Goal: Transaction & Acquisition: Purchase product/service

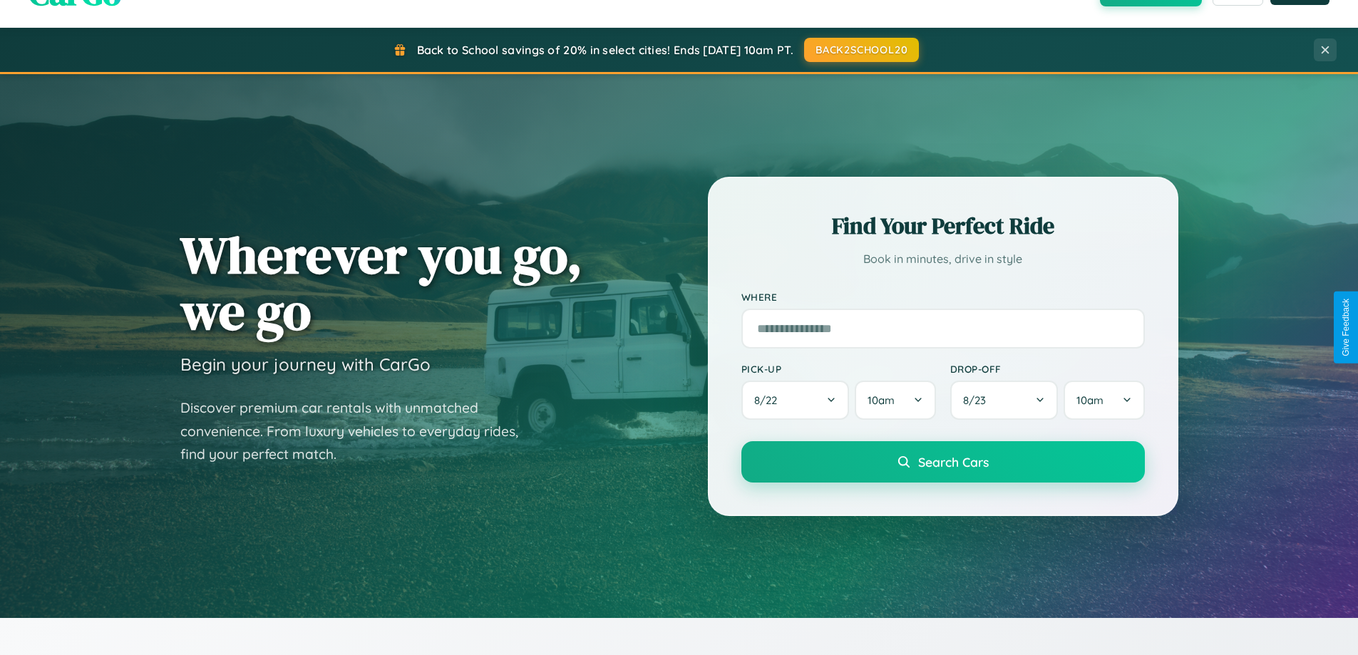
scroll to position [42, 0]
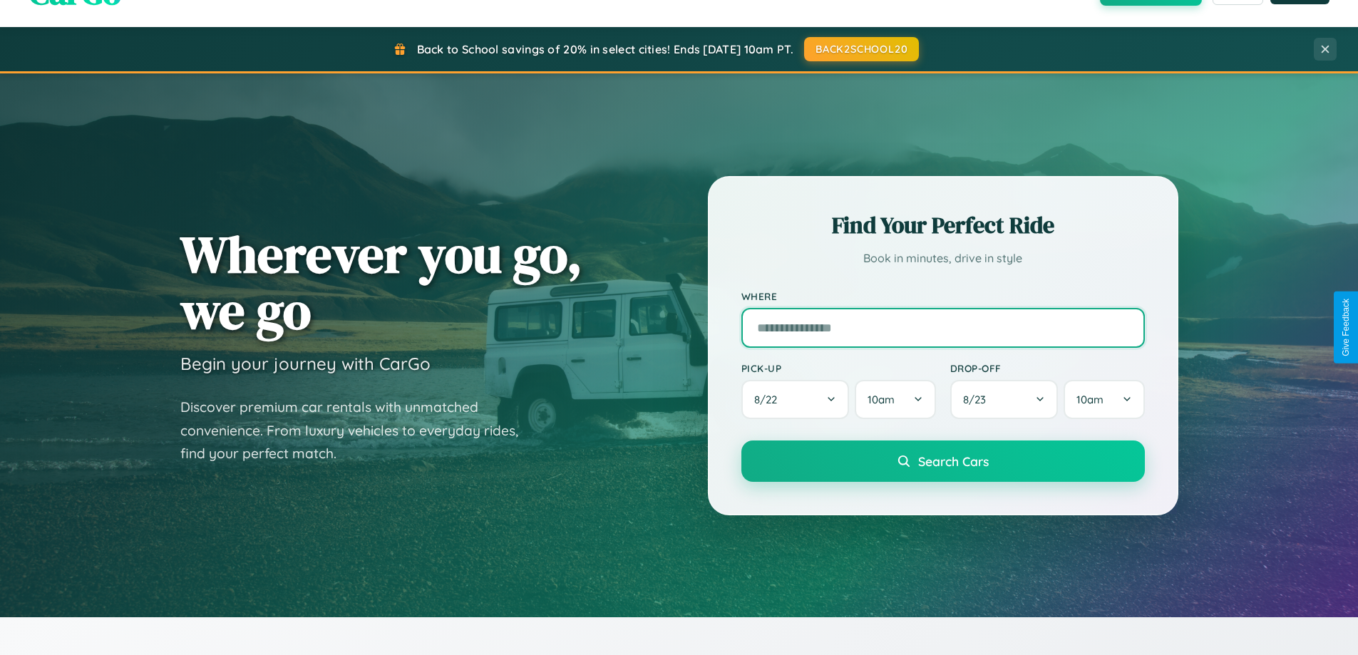
click at [942, 327] on input "text" at bounding box center [942, 328] width 403 height 40
type input "*******"
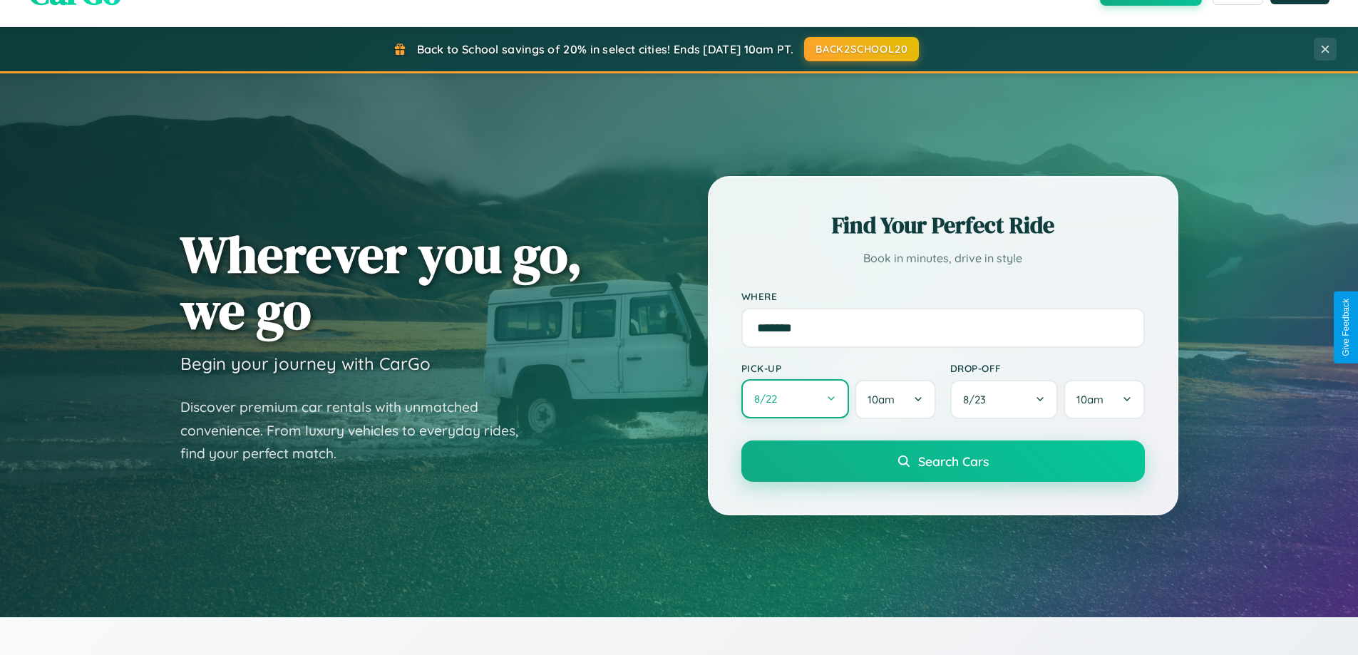
click at [795, 399] on button "8 / 22" at bounding box center [795, 398] width 108 height 39
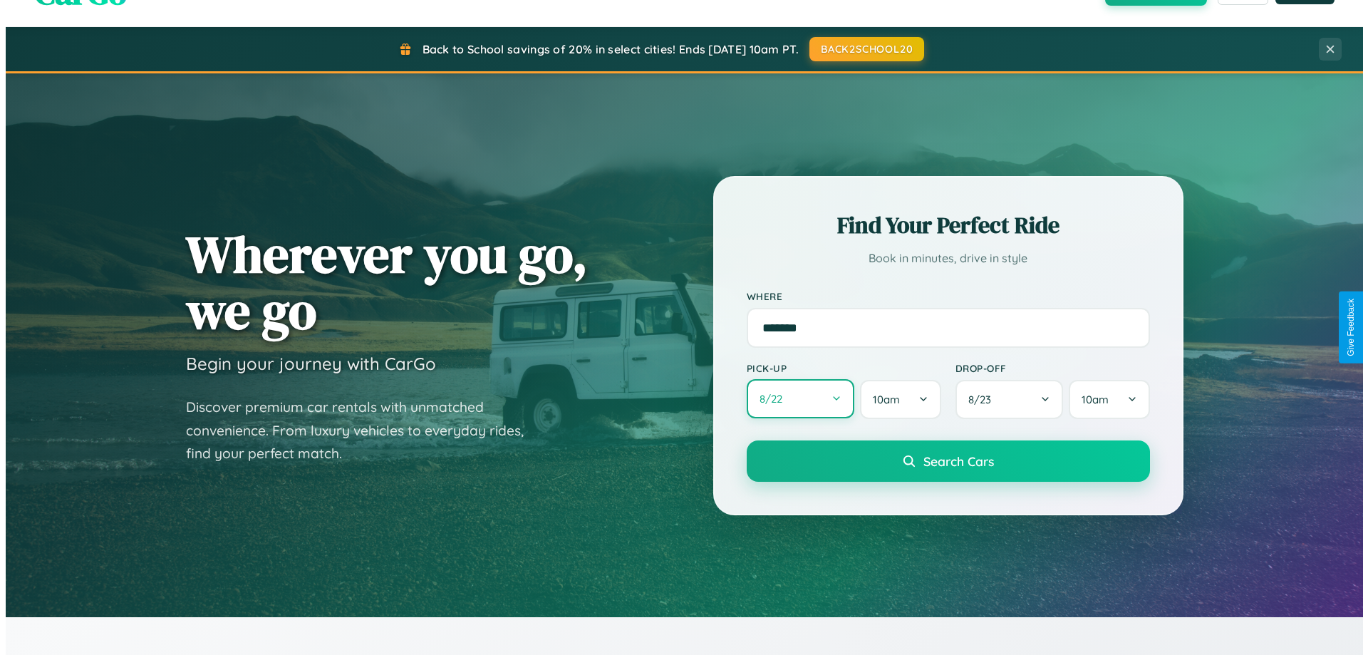
select select "*"
select select "****"
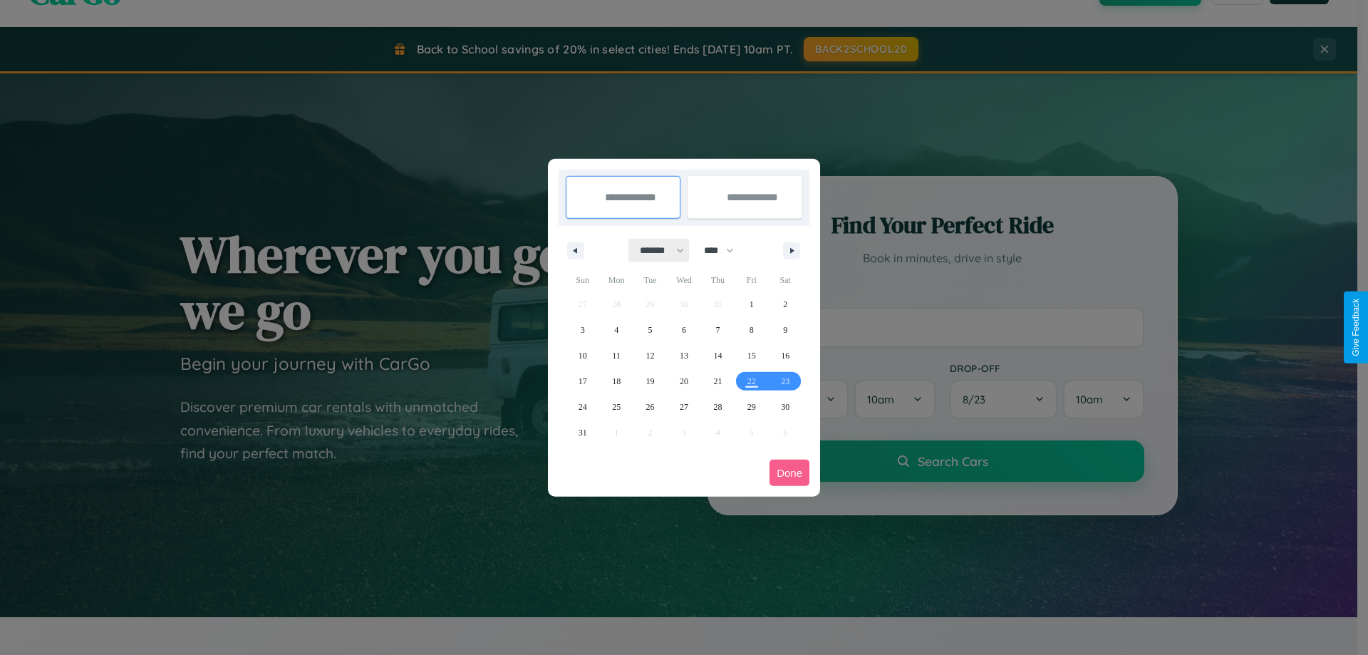
drag, startPoint x: 656, startPoint y: 250, endPoint x: 684, endPoint y: 286, distance: 45.6
click at [656, 250] on select "******* ******** ***** ***** *** **** **** ****** ********* ******* ******** **…" at bounding box center [659, 251] width 61 height 24
select select "*"
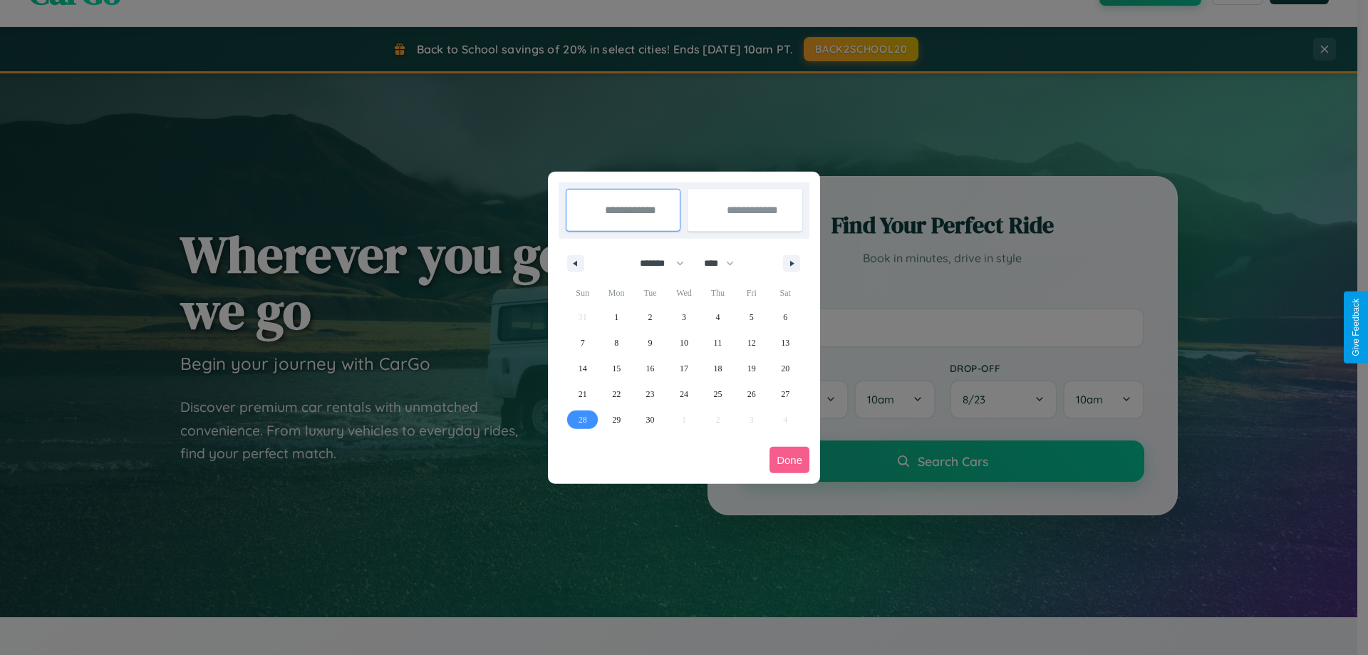
click at [582, 419] on span "28" at bounding box center [583, 420] width 9 height 26
type input "**********"
click at [792, 263] on icon "button" at bounding box center [794, 264] width 7 height 6
select select "*"
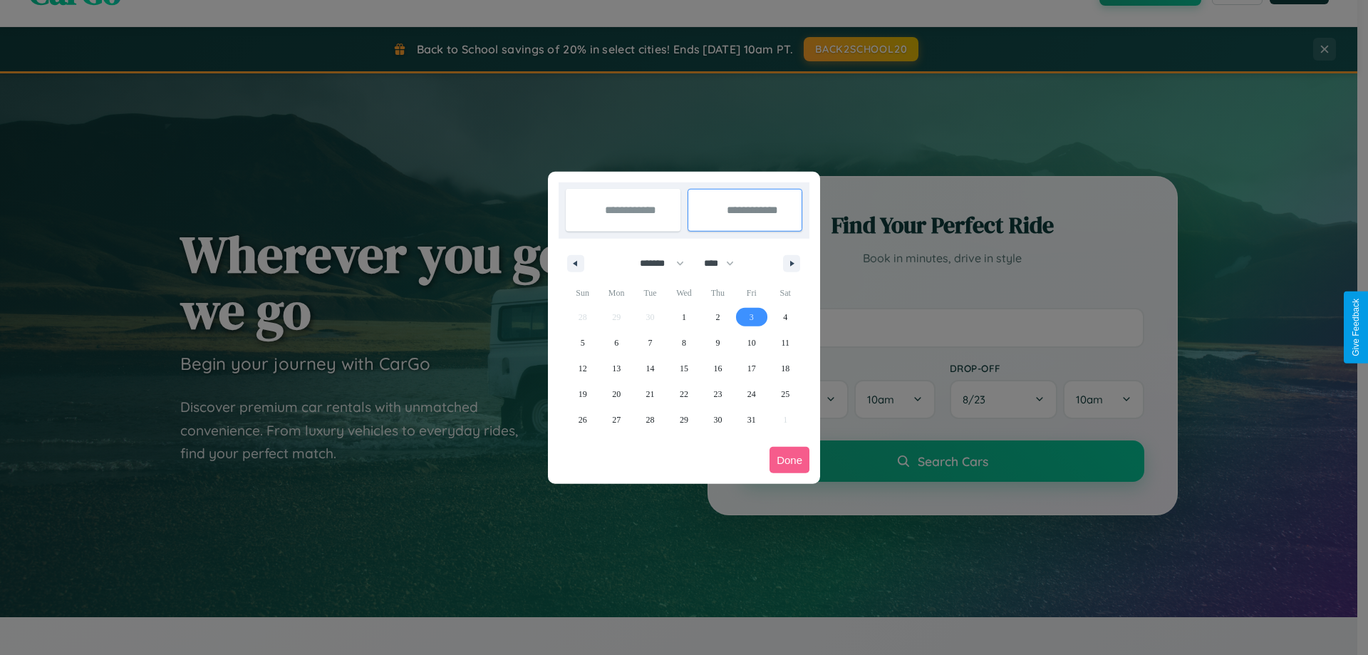
click at [751, 316] on span "3" at bounding box center [752, 317] width 4 height 26
type input "**********"
select select "*"
click at [790, 460] on button "Done" at bounding box center [790, 460] width 40 height 26
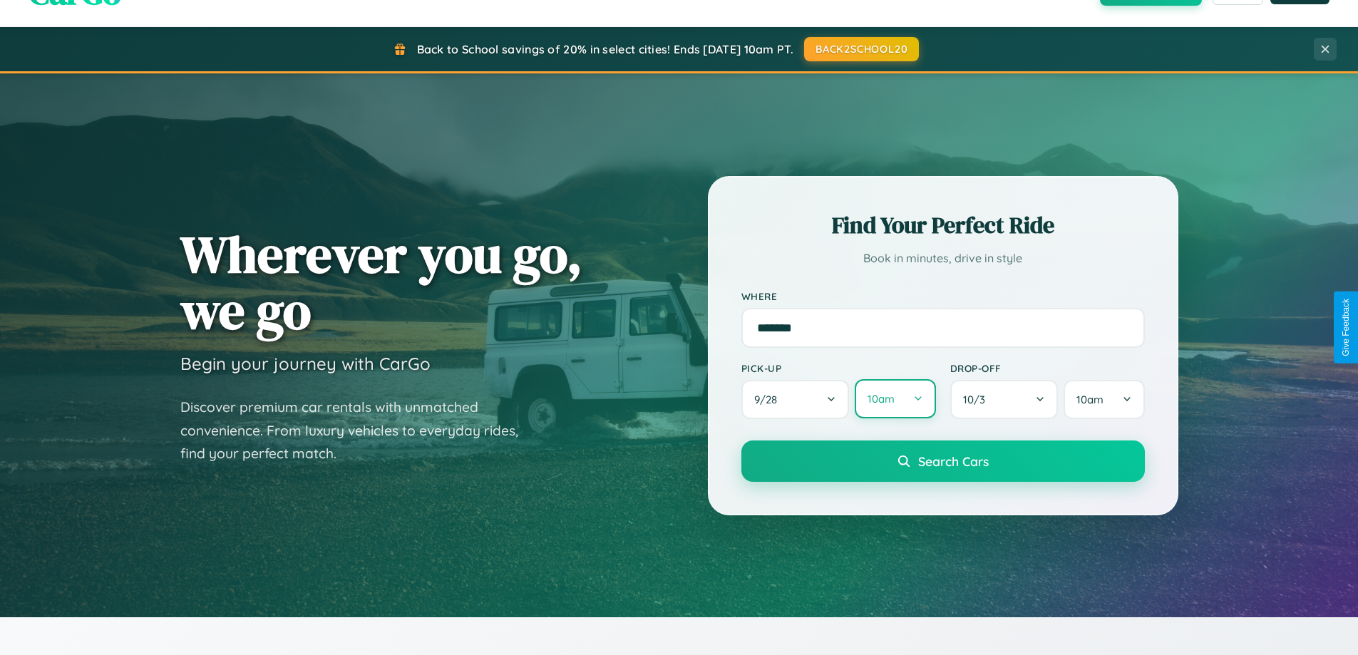
click at [894, 399] on button "10am" at bounding box center [894, 398] width 81 height 39
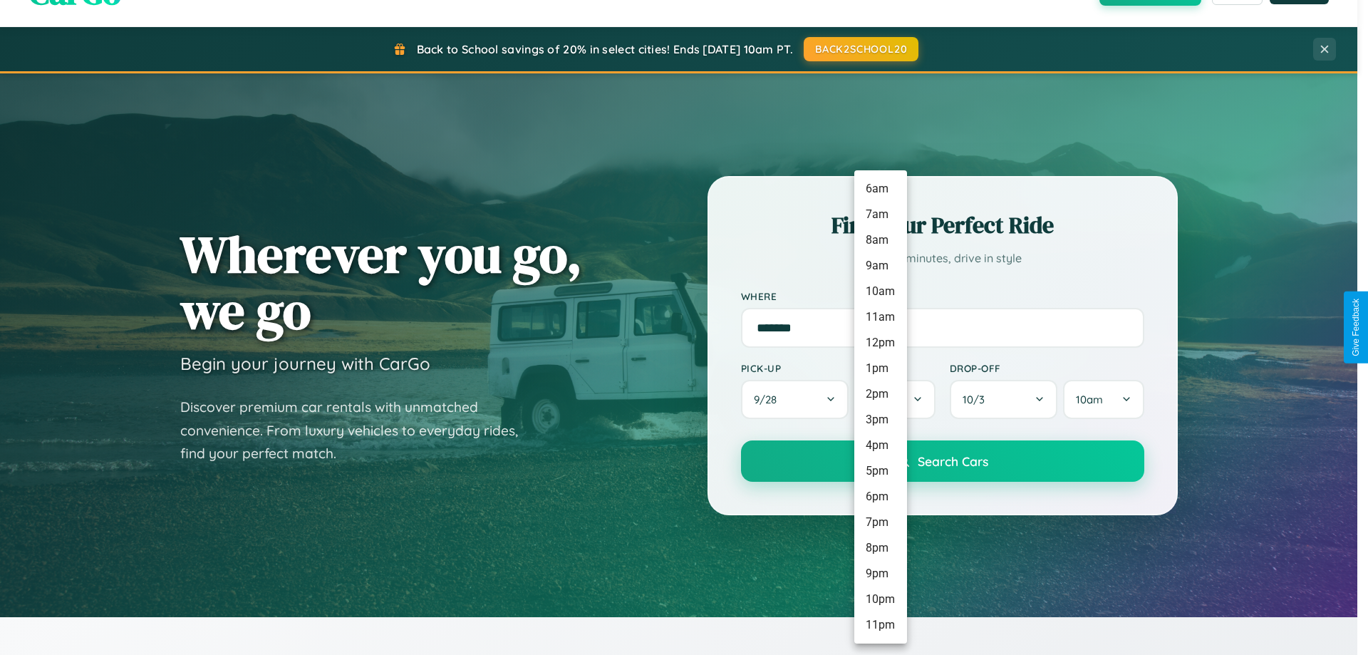
click at [880, 420] on li "3pm" at bounding box center [880, 420] width 53 height 26
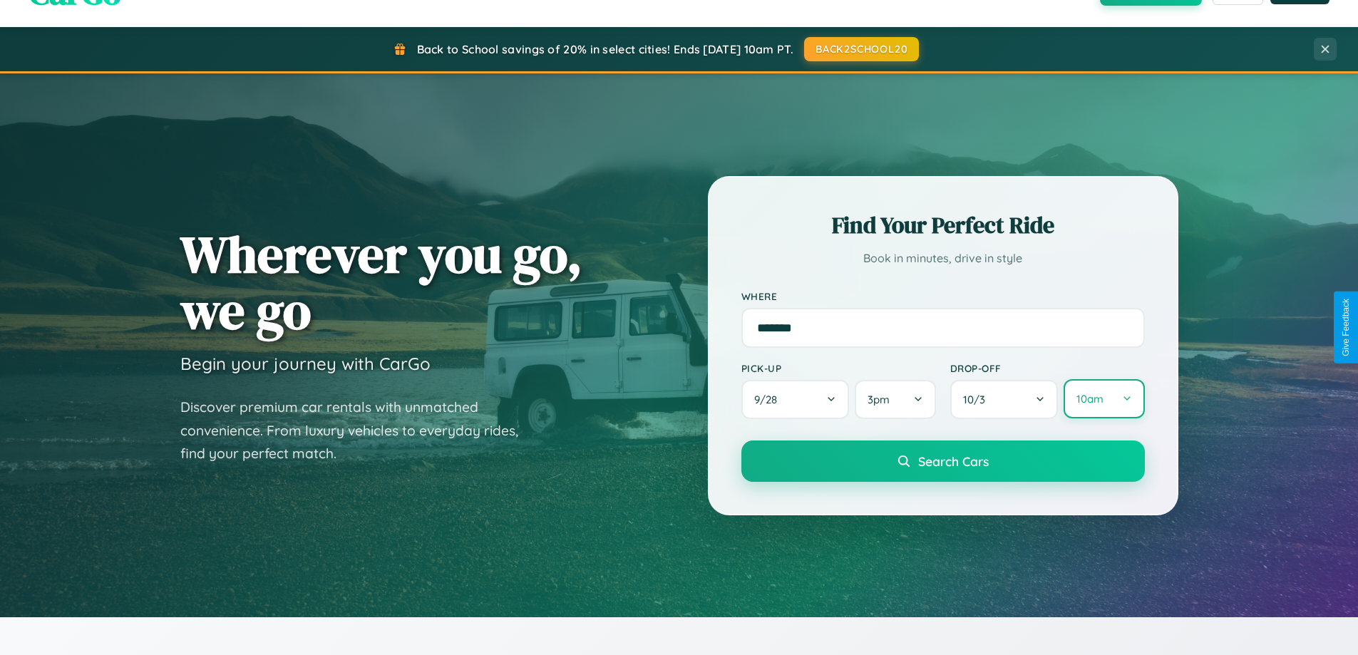
click at [1103, 399] on button "10am" at bounding box center [1103, 398] width 81 height 39
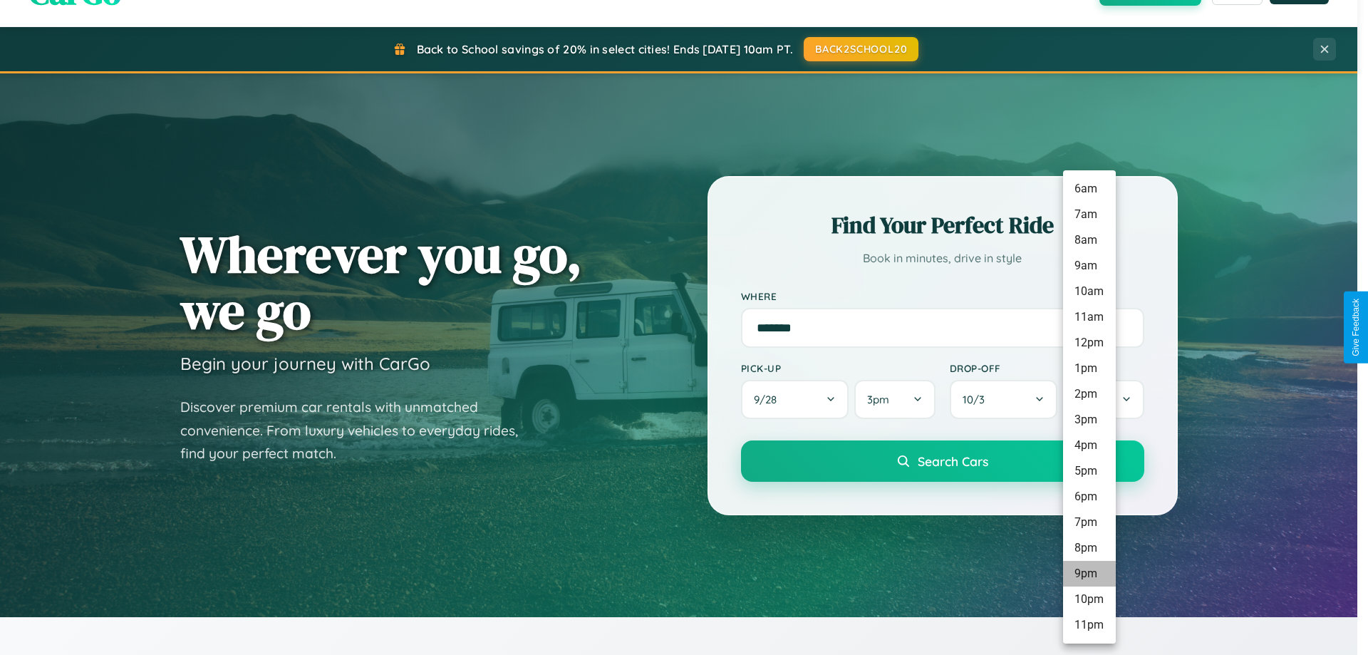
click at [1089, 574] on li "9pm" at bounding box center [1089, 574] width 53 height 26
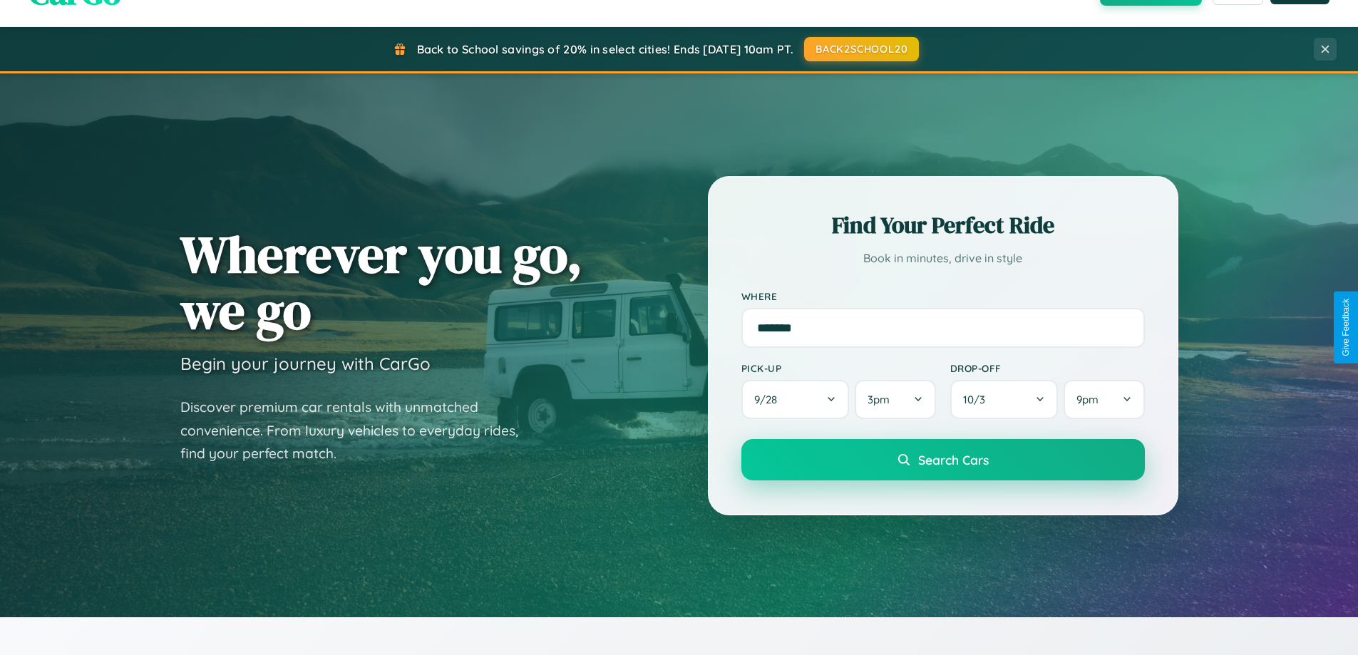
click at [942, 460] on span "Search Cars" at bounding box center [953, 460] width 71 height 16
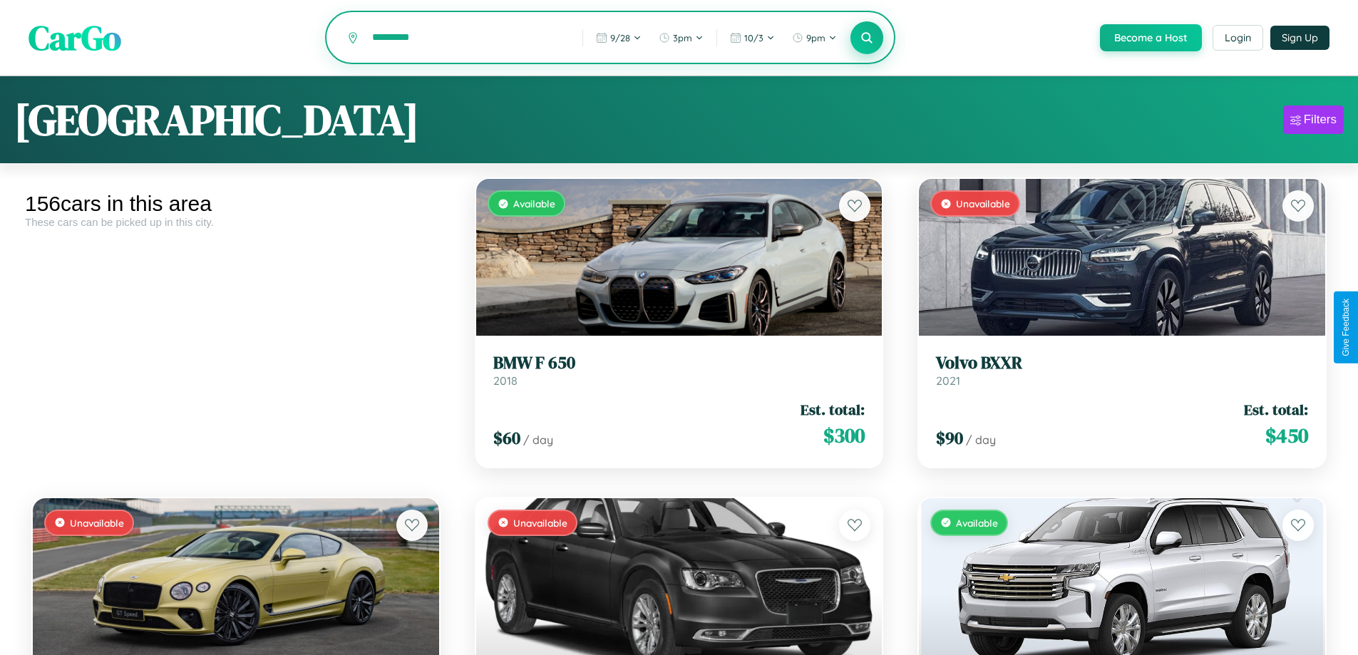
type input "*********"
click at [866, 38] on icon at bounding box center [867, 38] width 14 height 14
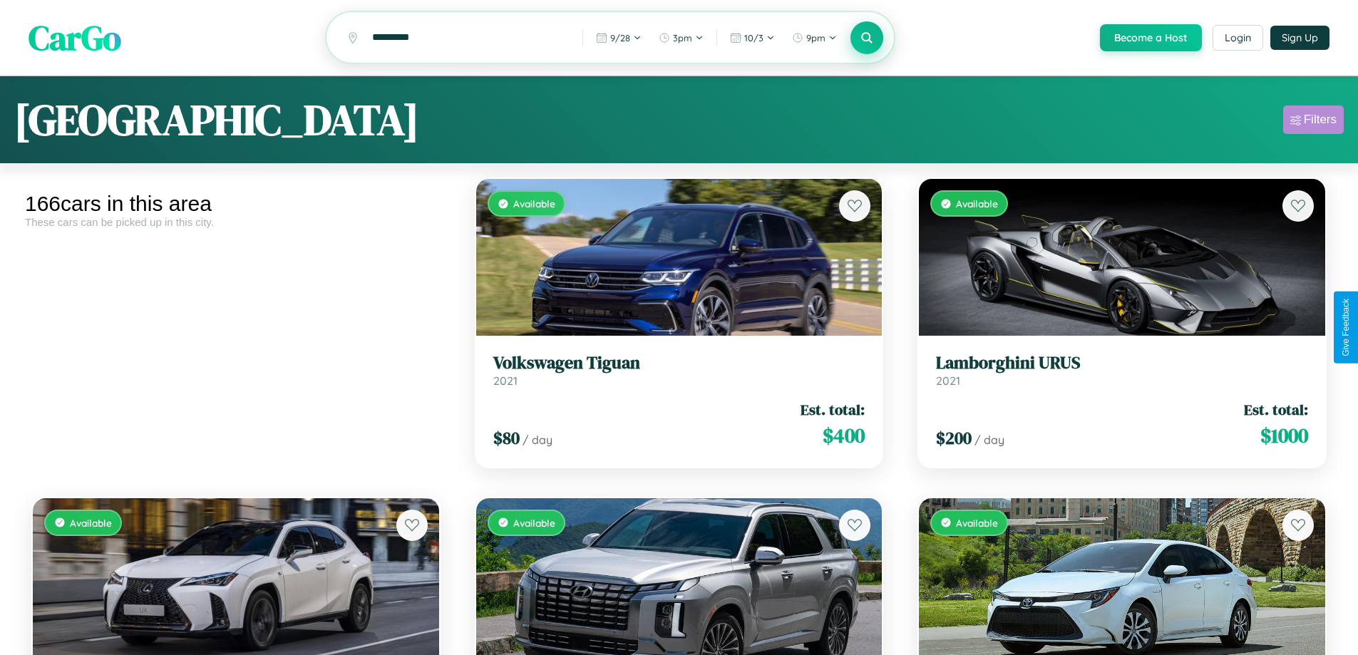
click at [1313, 122] on div "Filters" at bounding box center [1319, 120] width 33 height 14
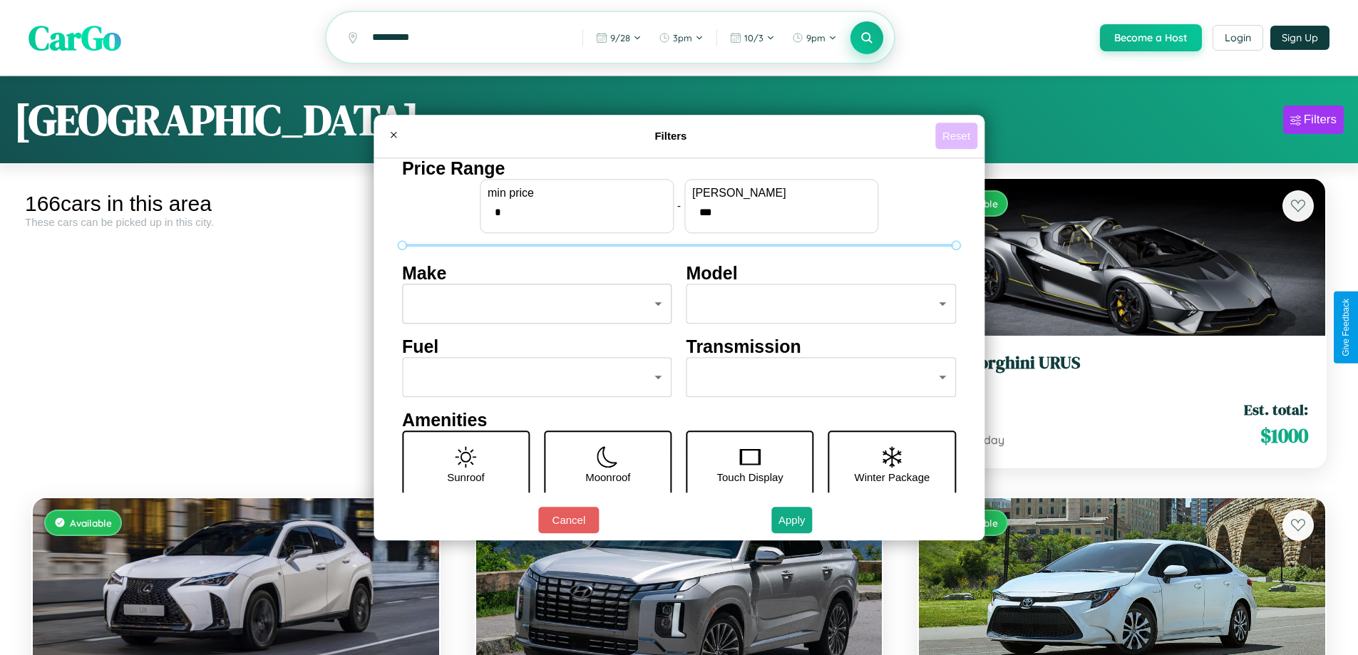
click at [958, 135] on button "Reset" at bounding box center [956, 136] width 42 height 26
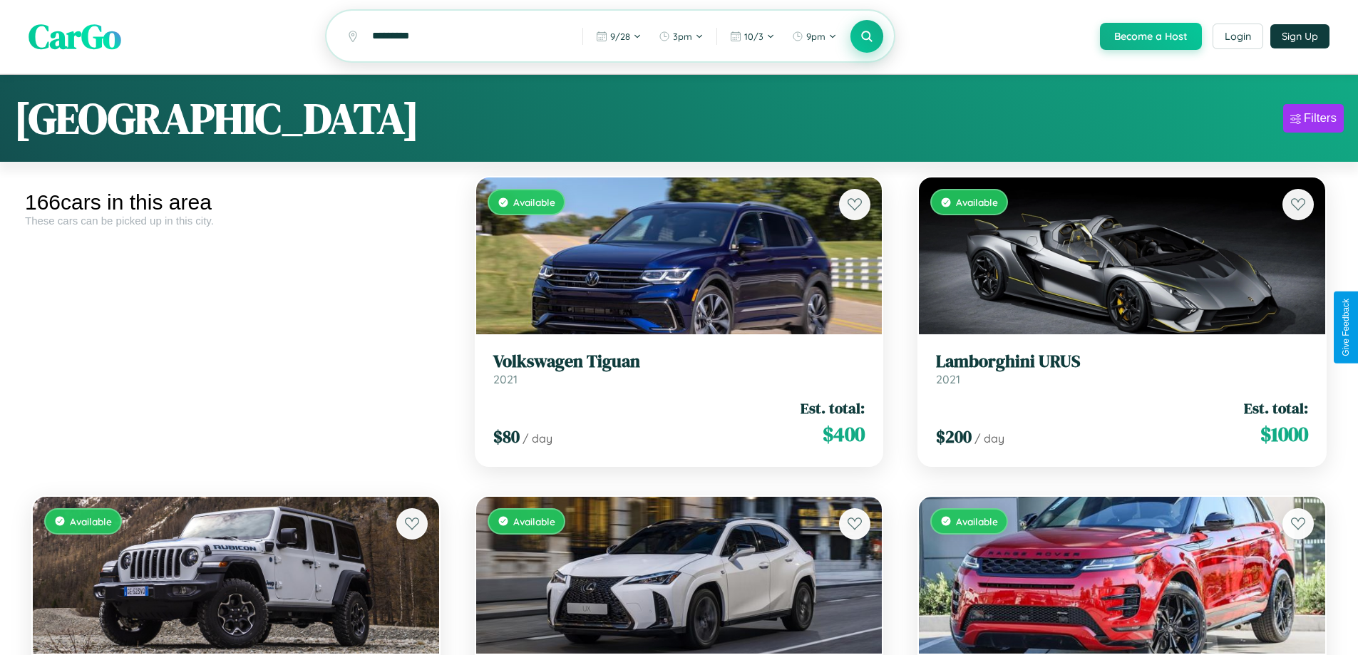
scroll to position [2169, 0]
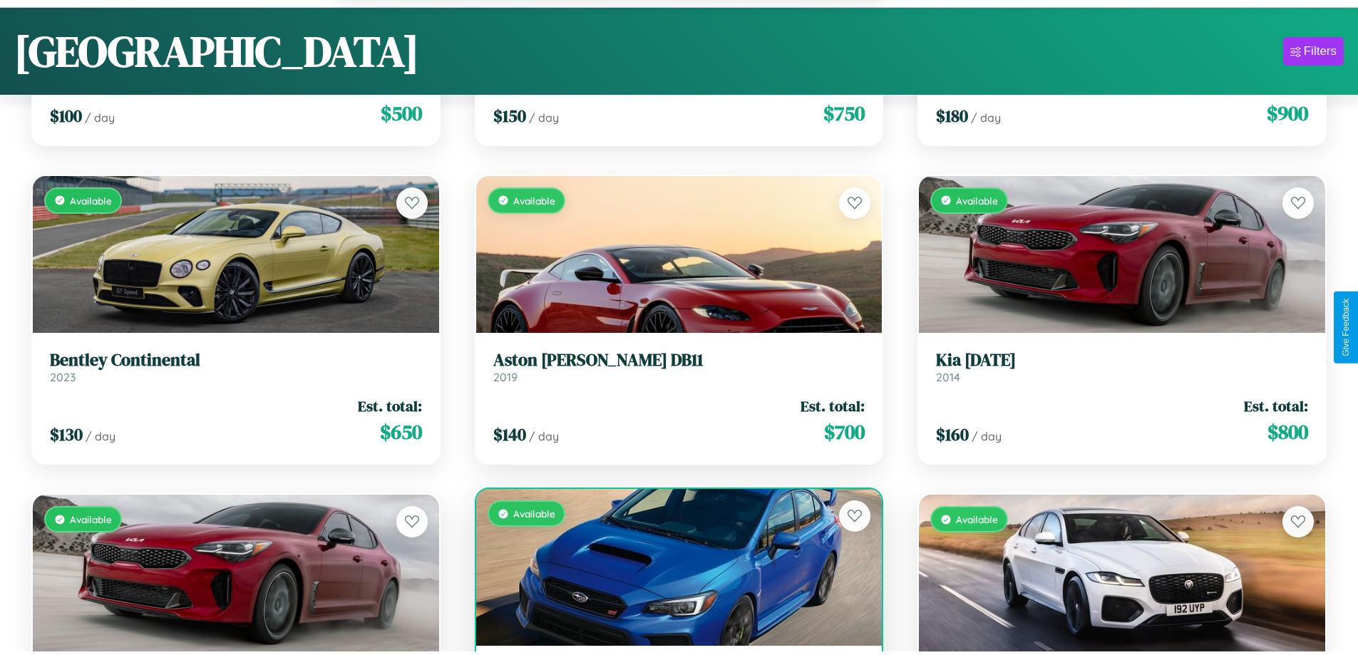
click at [673, 575] on div "Available" at bounding box center [679, 567] width 406 height 157
click at [673, 569] on div "Available" at bounding box center [679, 567] width 406 height 157
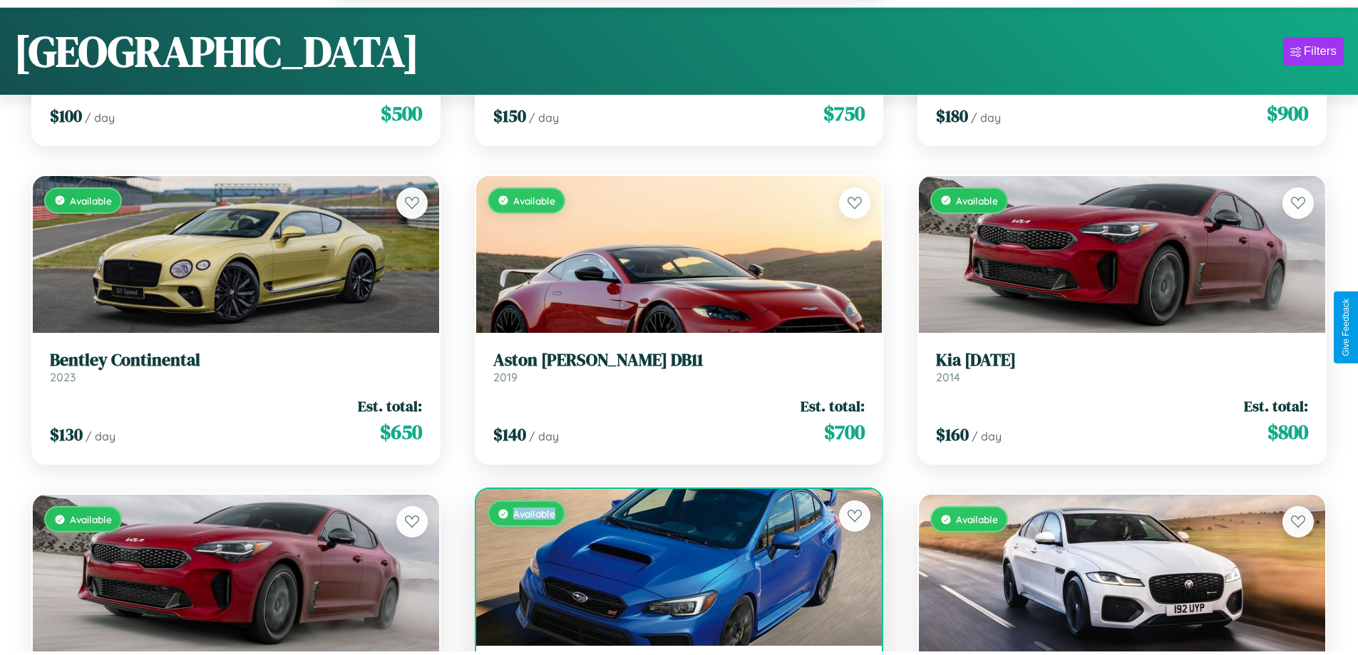
click at [673, 569] on div "Available" at bounding box center [679, 567] width 406 height 157
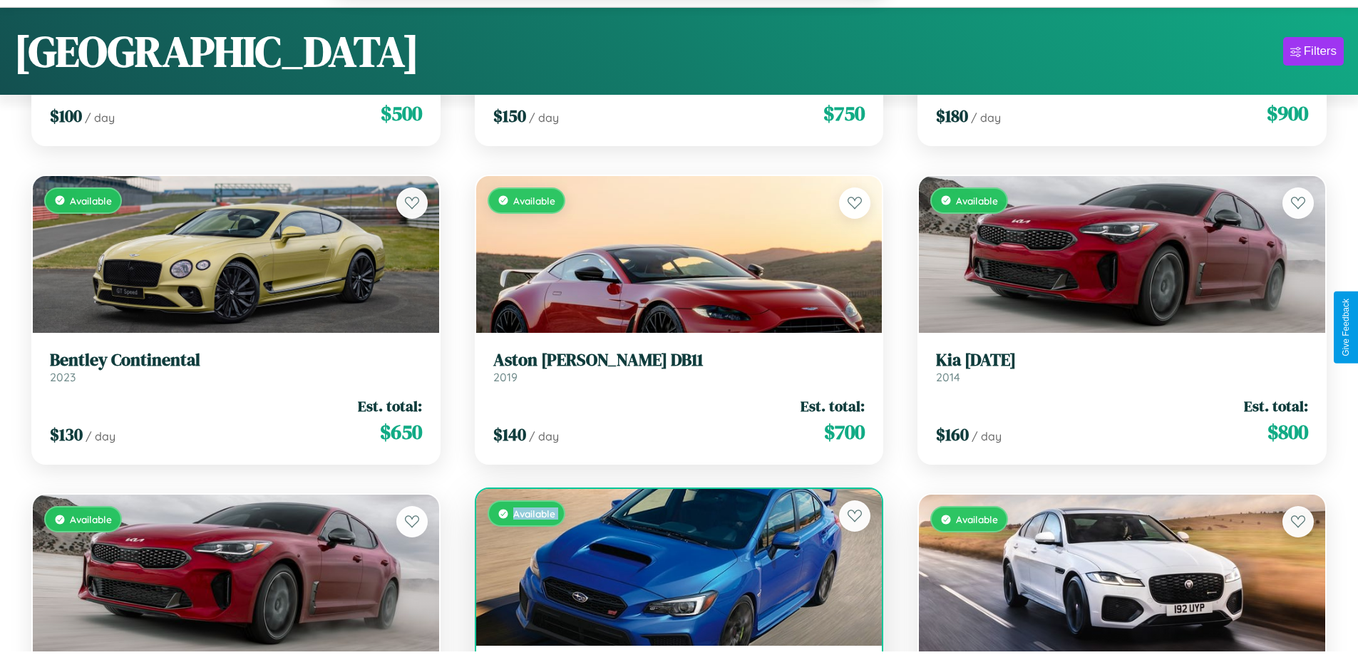
click at [673, 569] on div "Available" at bounding box center [679, 567] width 406 height 157
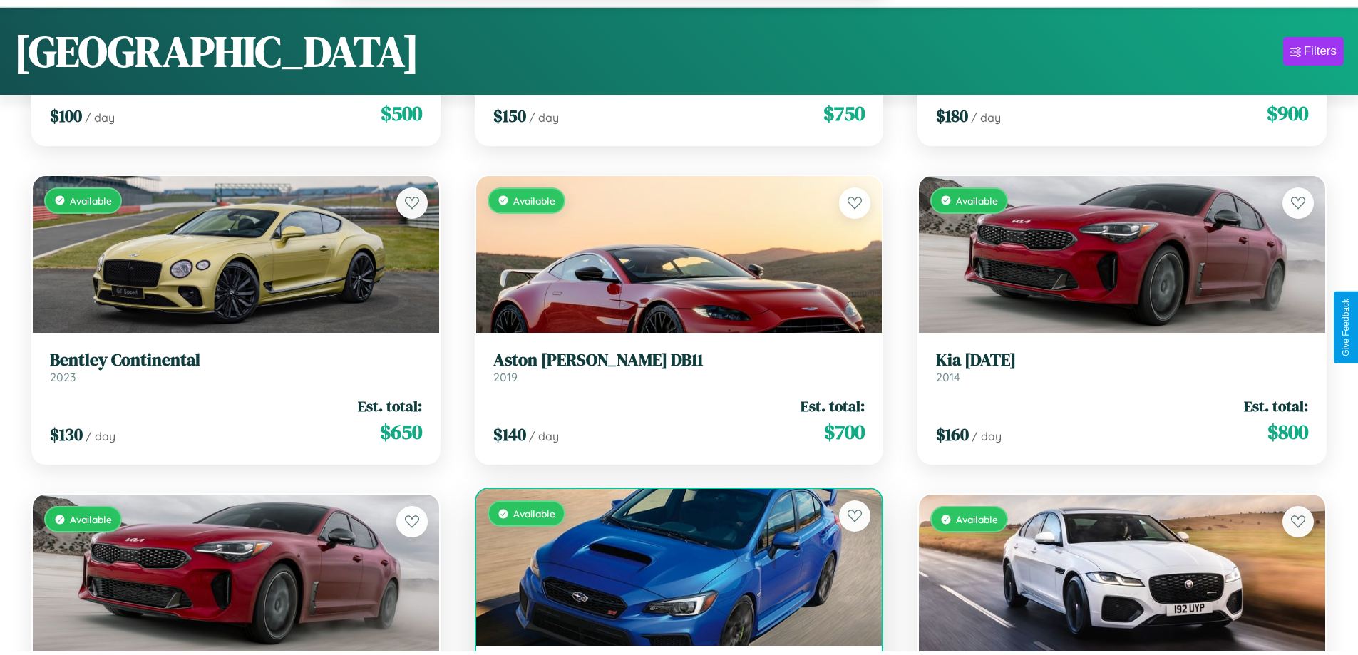
click at [673, 569] on div "Available" at bounding box center [679, 567] width 406 height 157
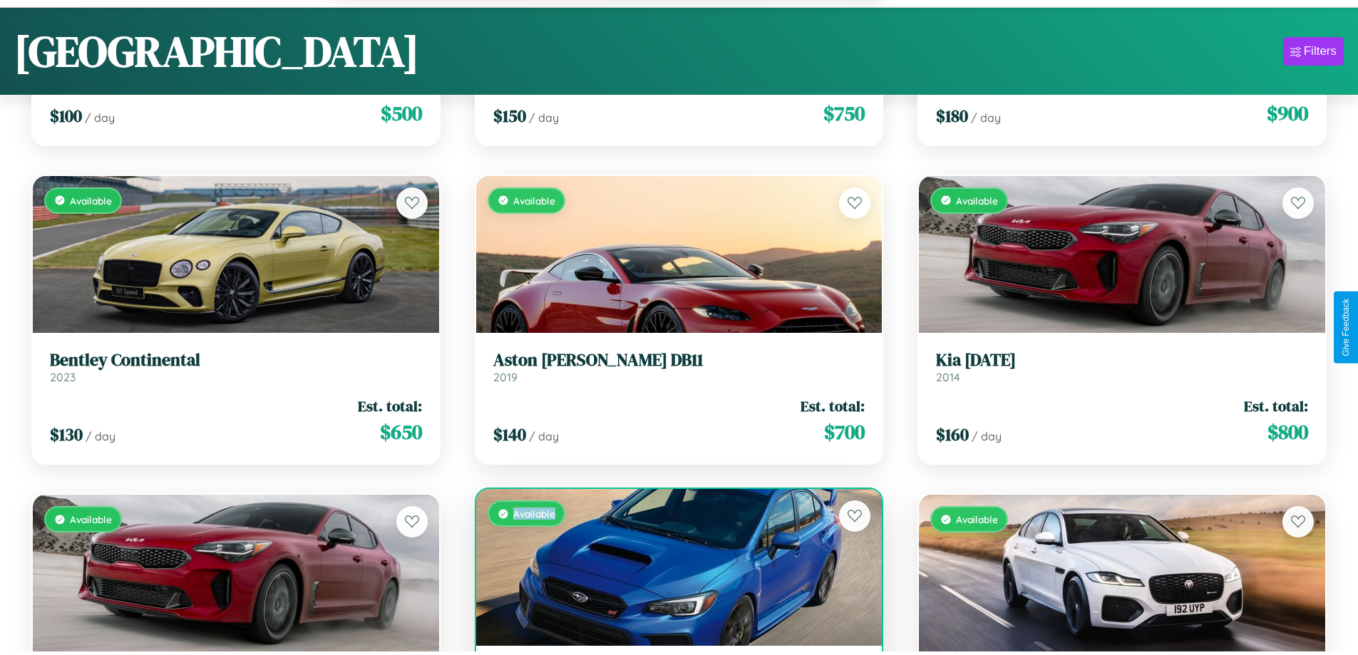
click at [673, 569] on div "Available" at bounding box center [679, 567] width 406 height 157
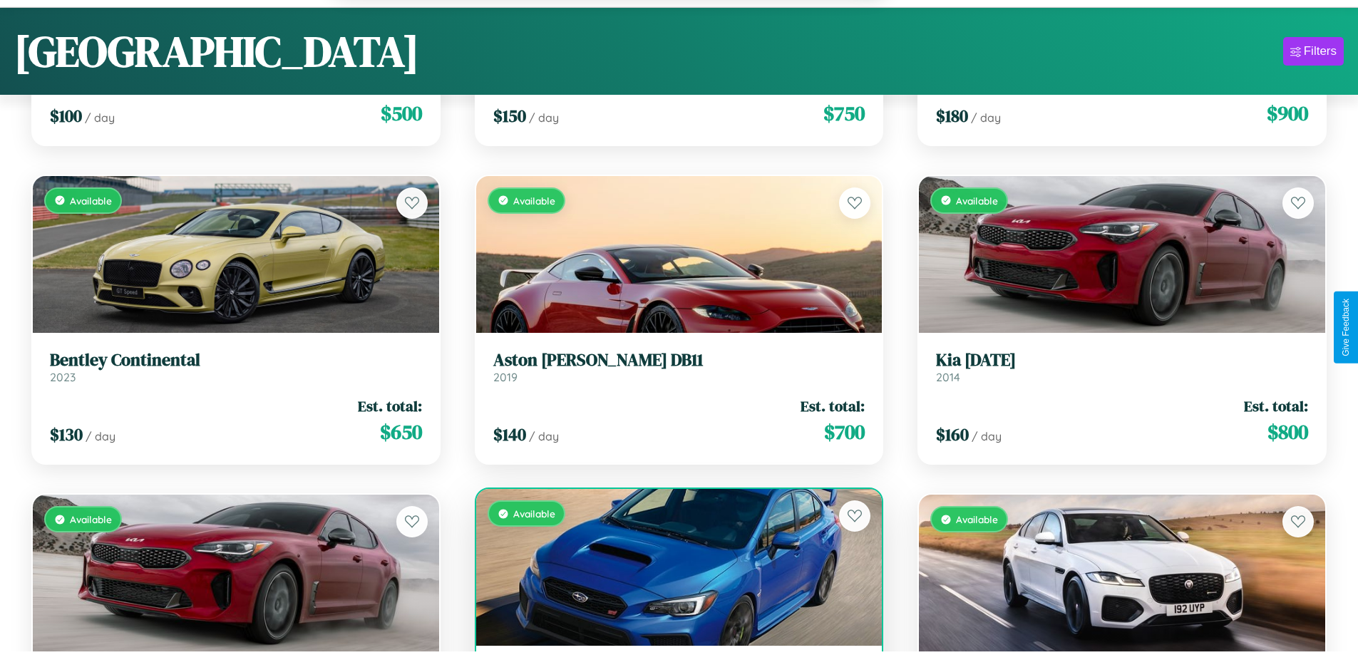
scroll to position [67, 0]
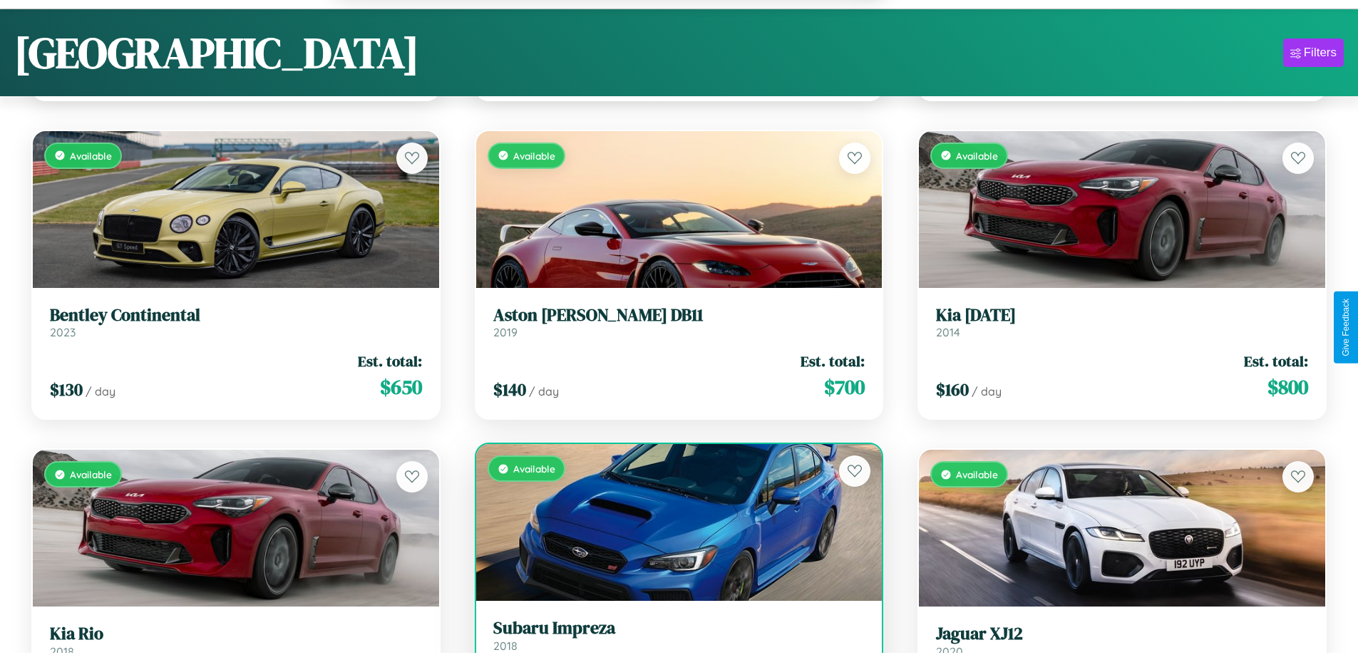
click at [673, 637] on h3 "Subaru Impreza" at bounding box center [679, 628] width 372 height 21
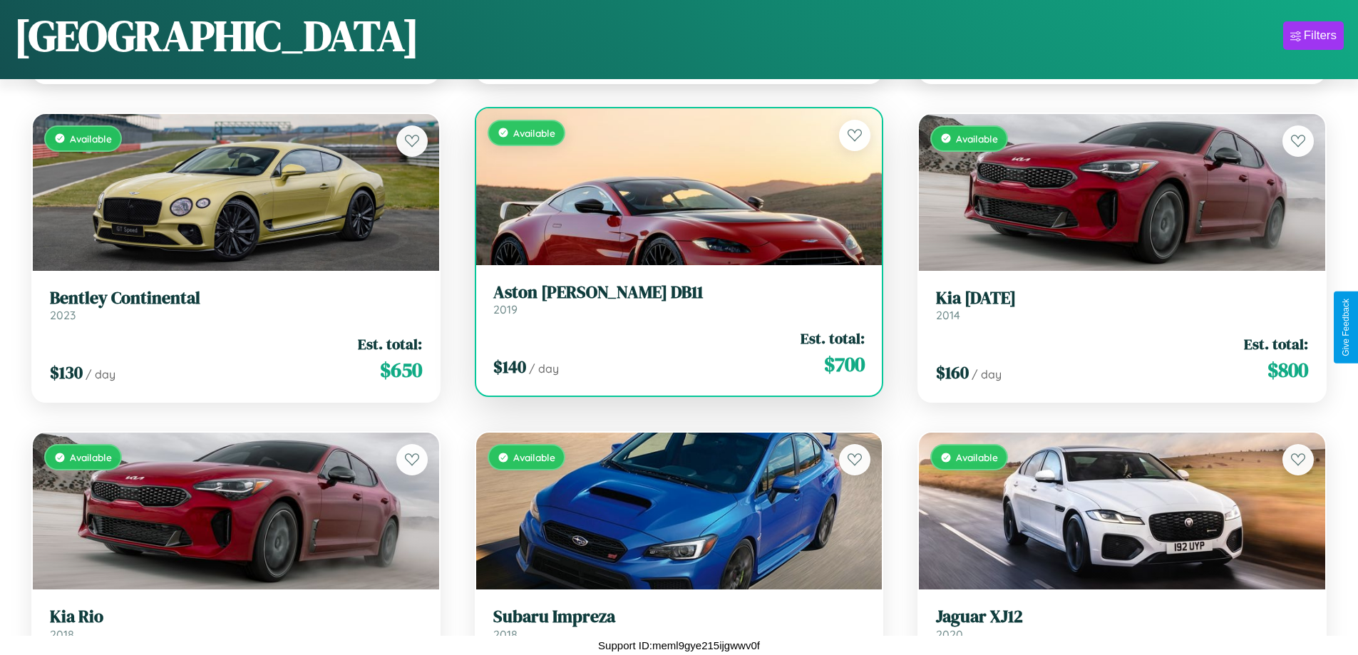
scroll to position [3391, 0]
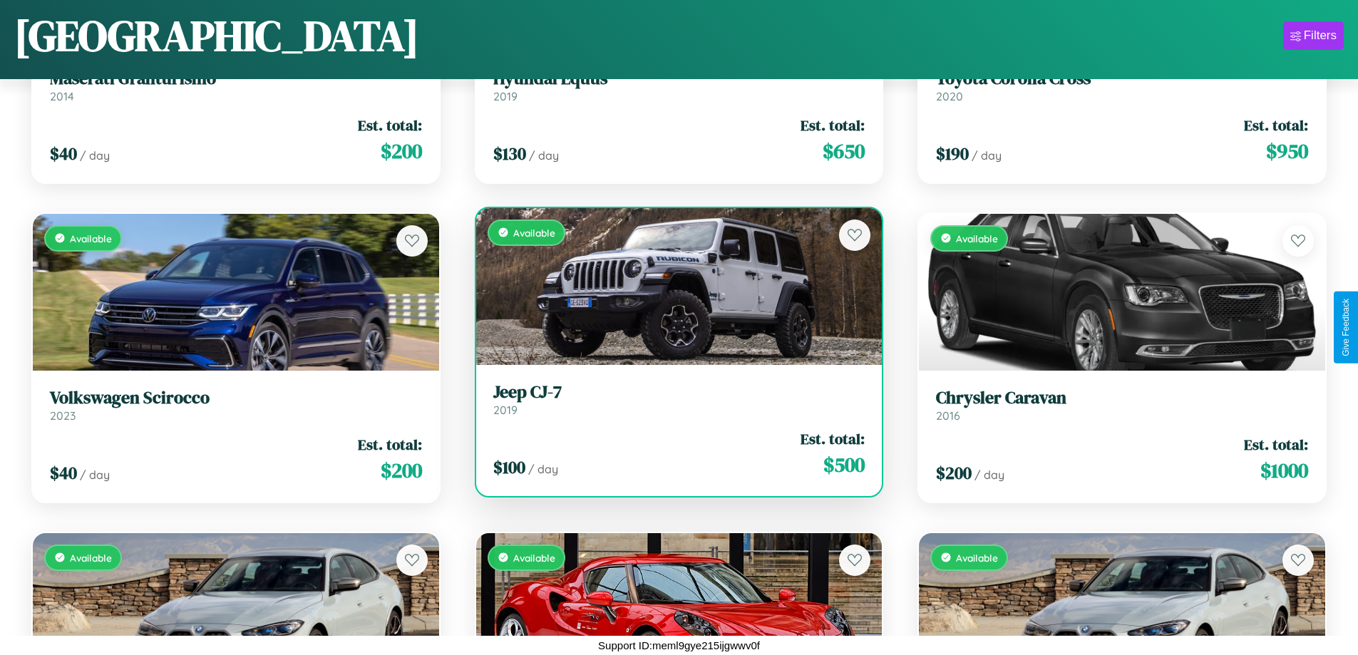
click at [673, 399] on h3 "Jeep CJ-7" at bounding box center [679, 392] width 372 height 21
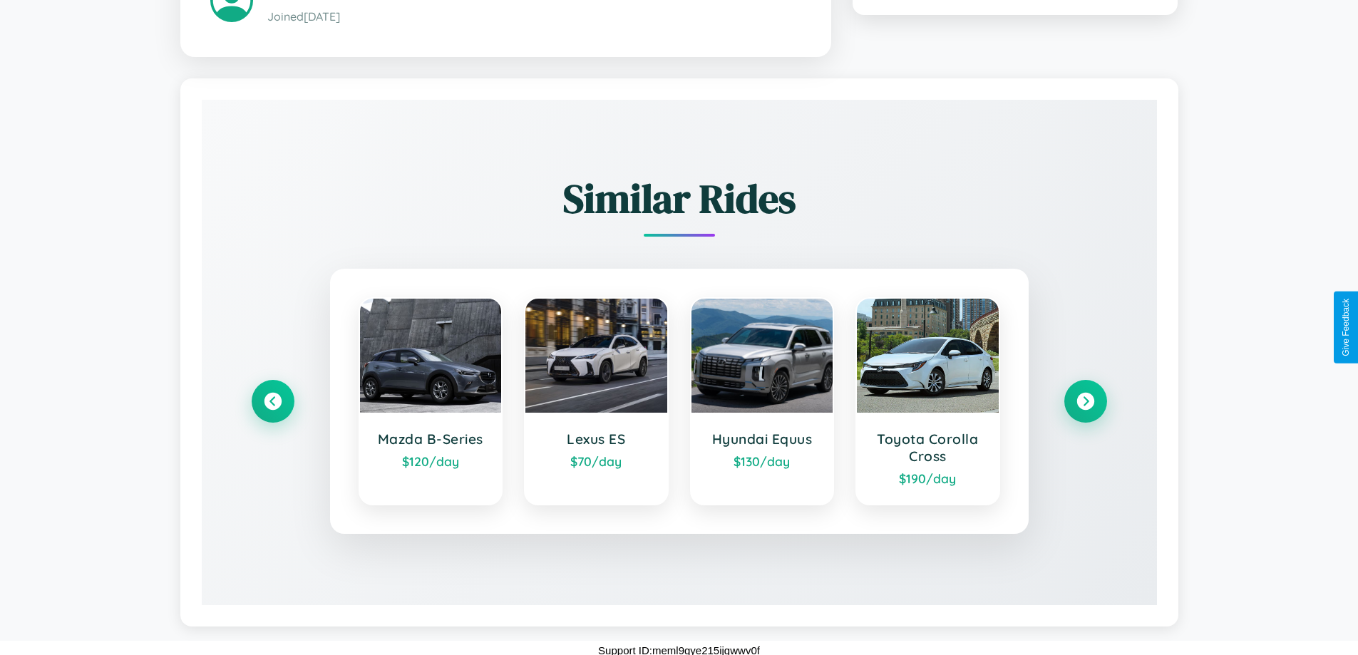
scroll to position [835, 0]
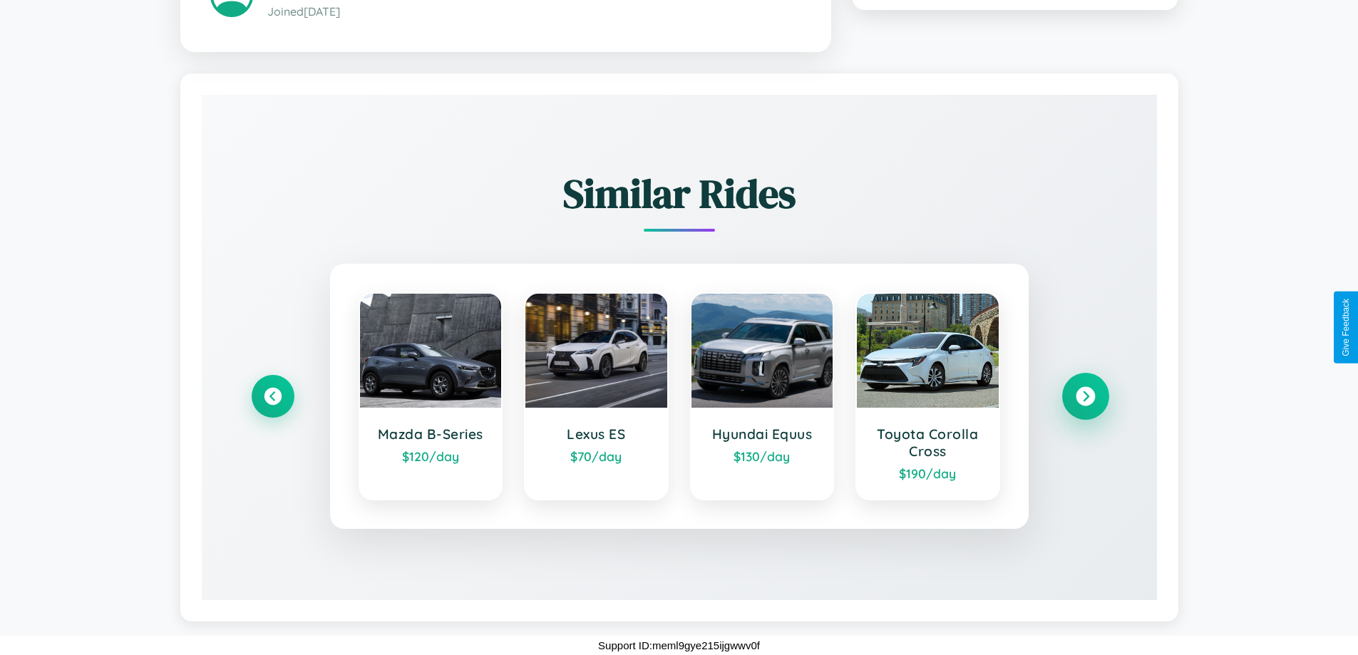
click at [1085, 396] on icon at bounding box center [1084, 395] width 19 height 19
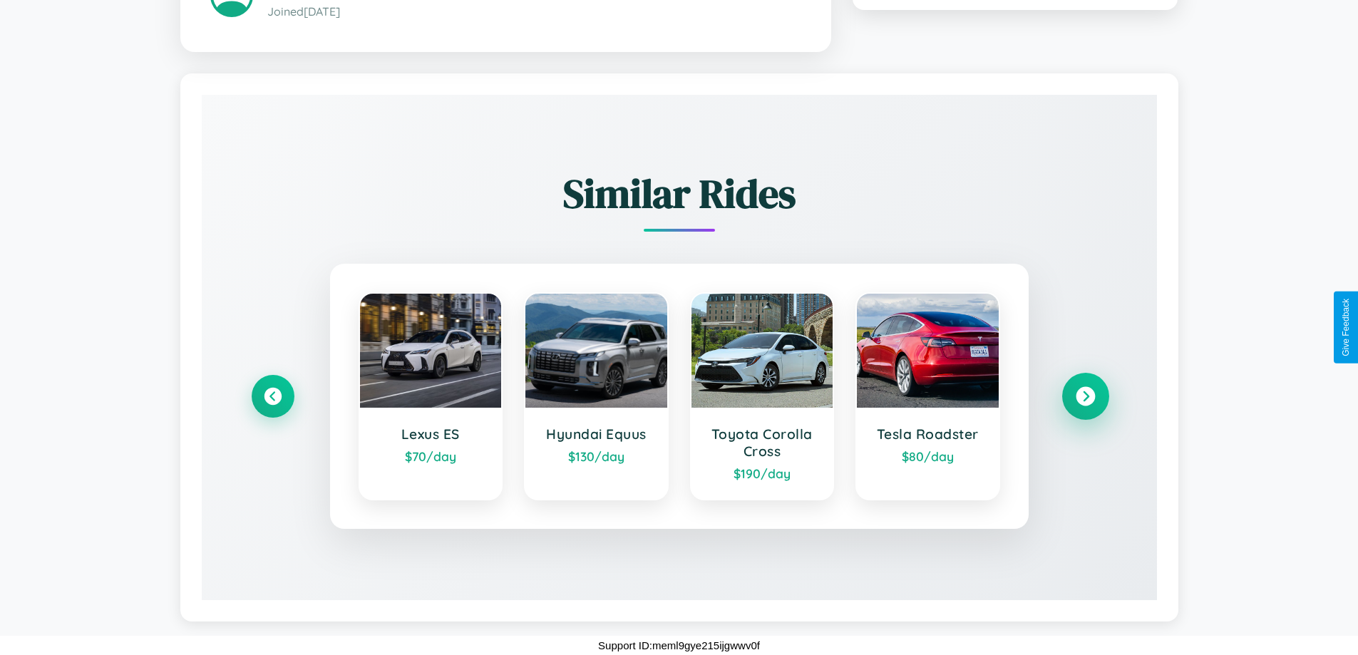
click at [1085, 396] on icon at bounding box center [1084, 395] width 19 height 19
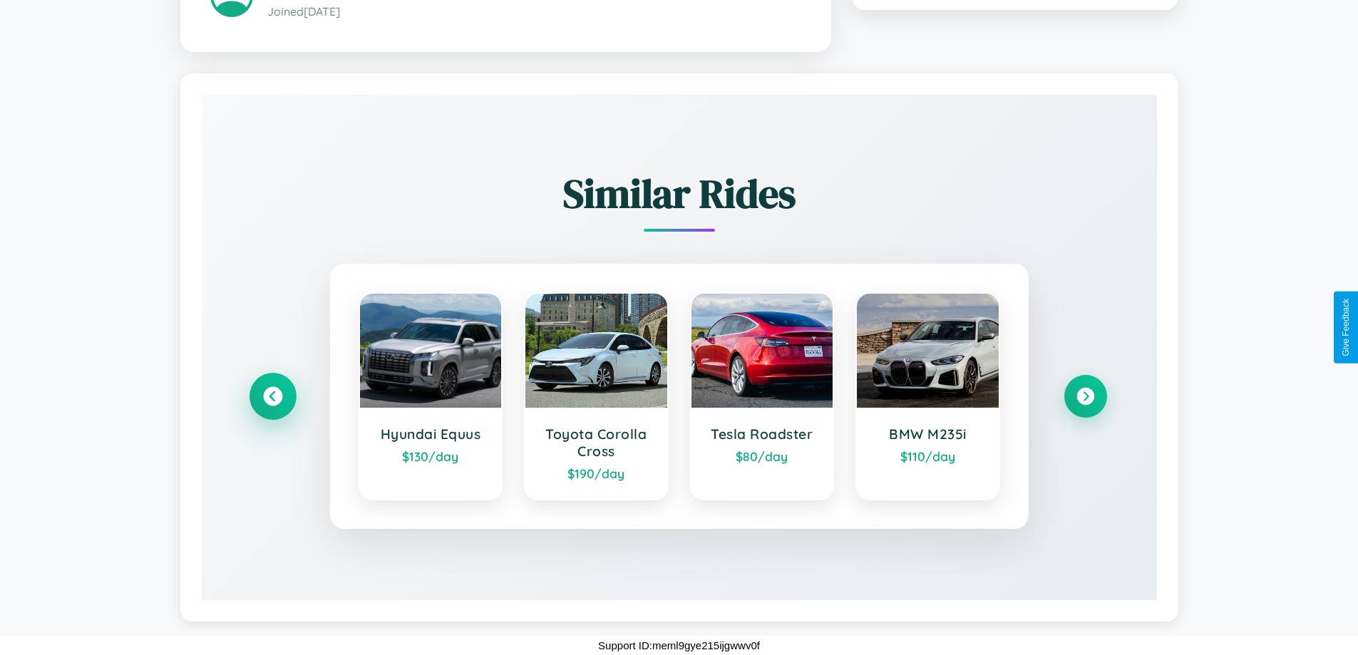
click at [272, 396] on icon at bounding box center [272, 395] width 19 height 19
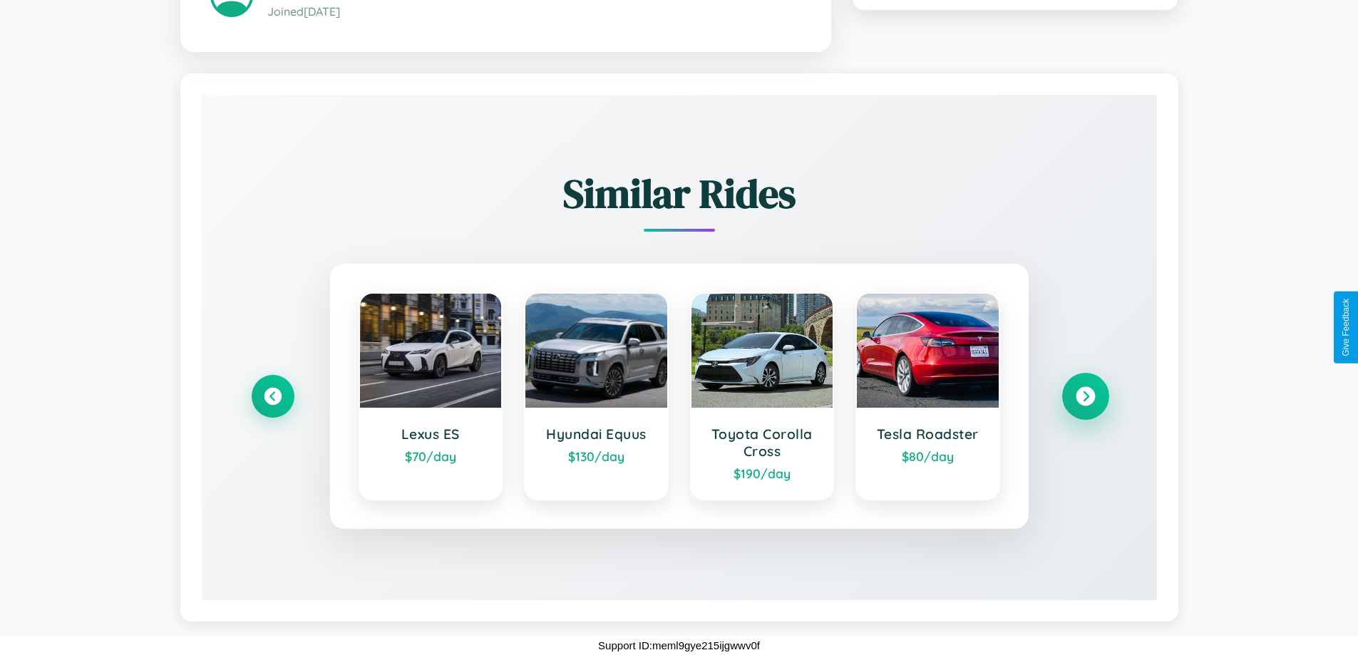
click at [1085, 396] on icon at bounding box center [1084, 395] width 19 height 19
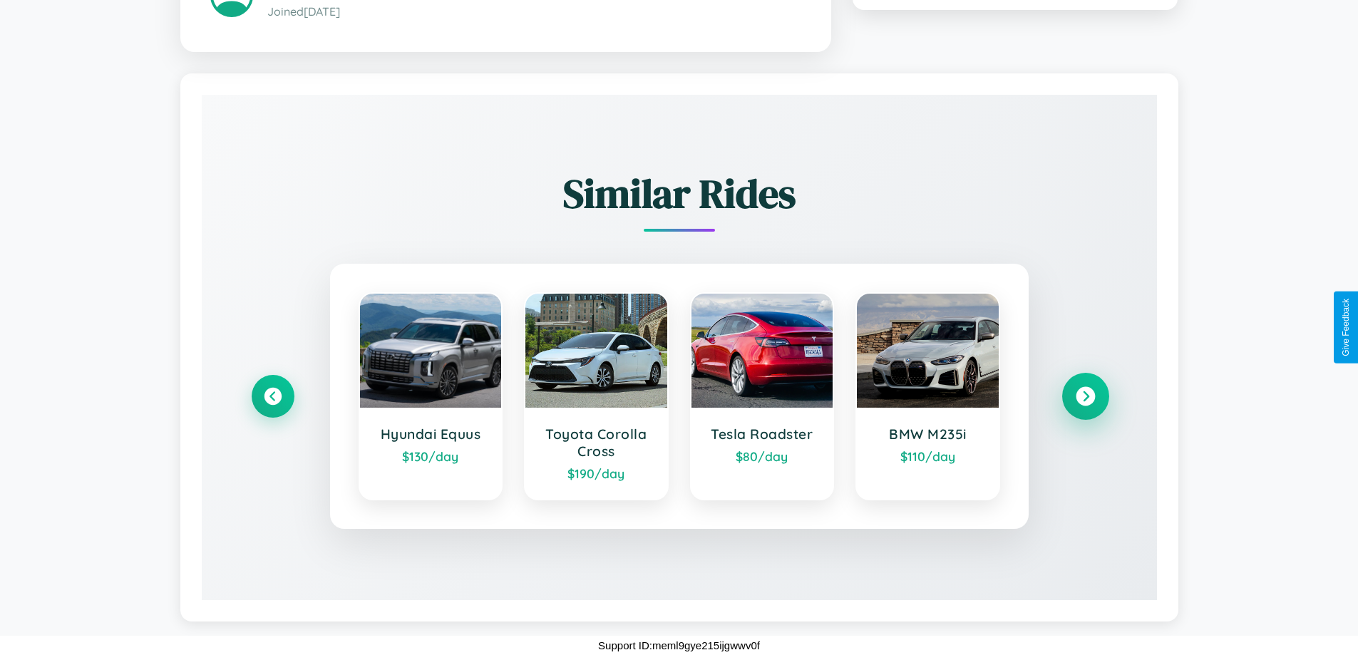
click at [1085, 396] on icon at bounding box center [1084, 395] width 19 height 19
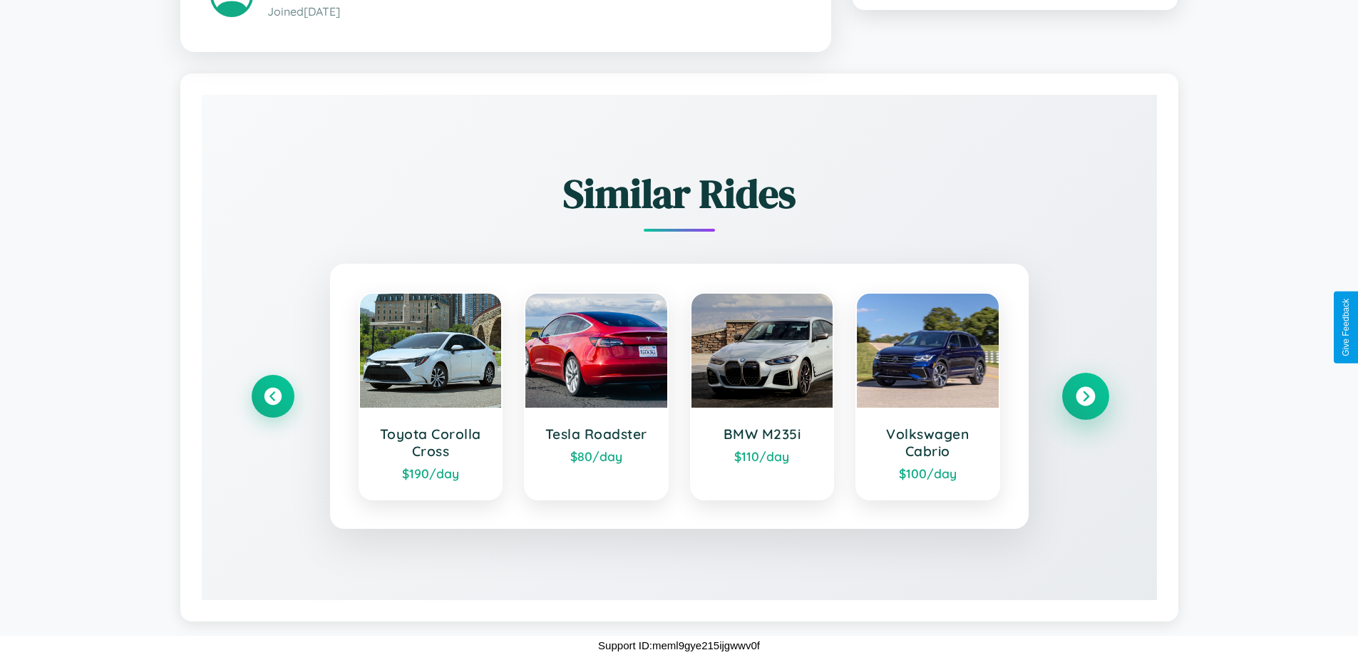
scroll to position [0, 0]
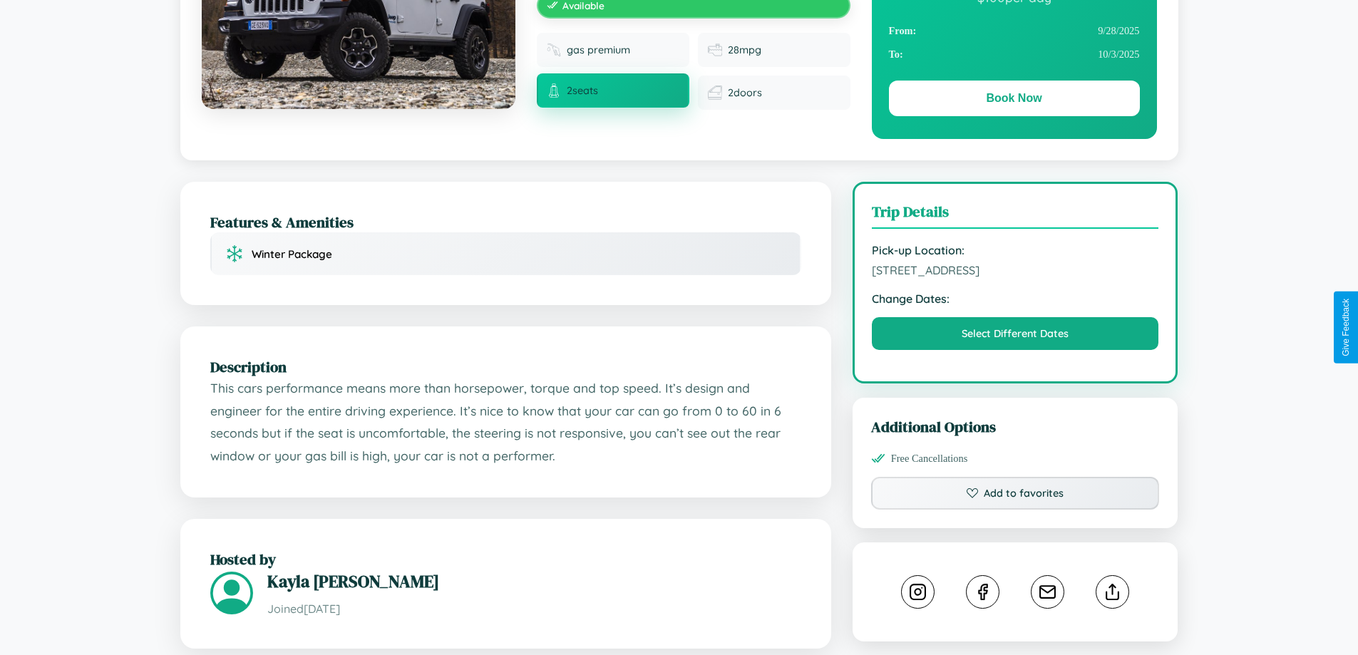
scroll to position [370, 0]
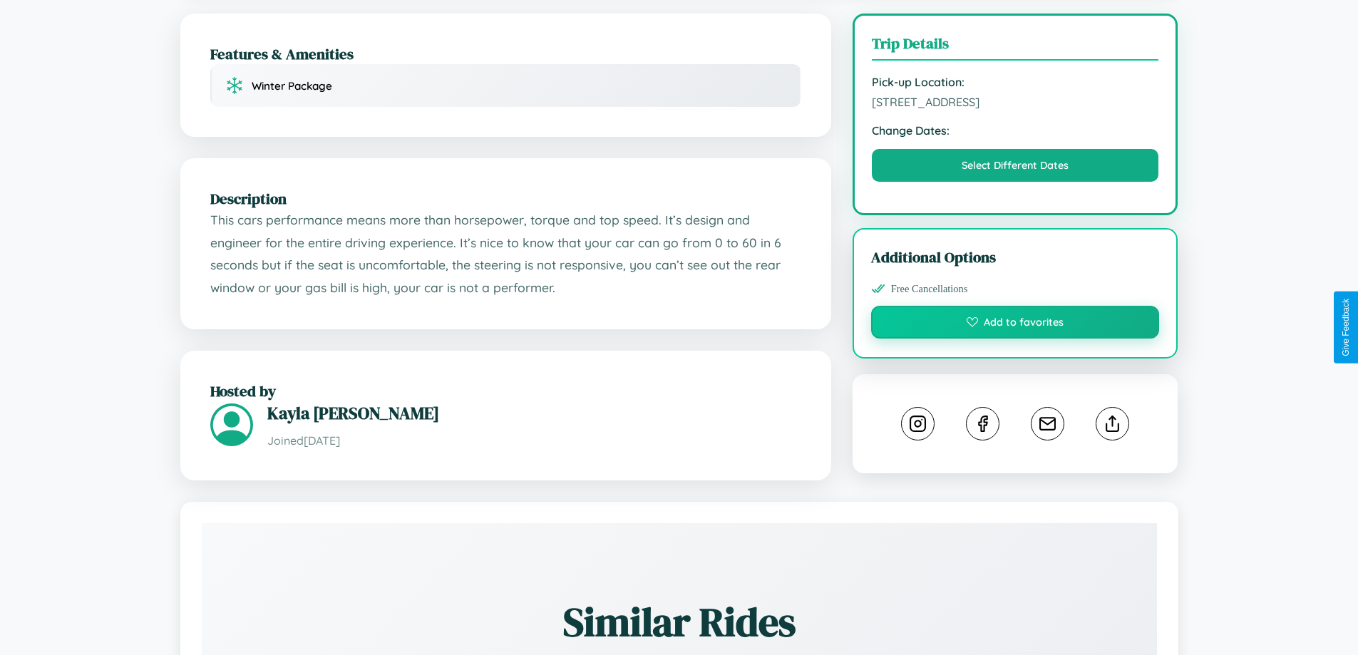
click at [1015, 324] on button "Add to favorites" at bounding box center [1015, 322] width 289 height 33
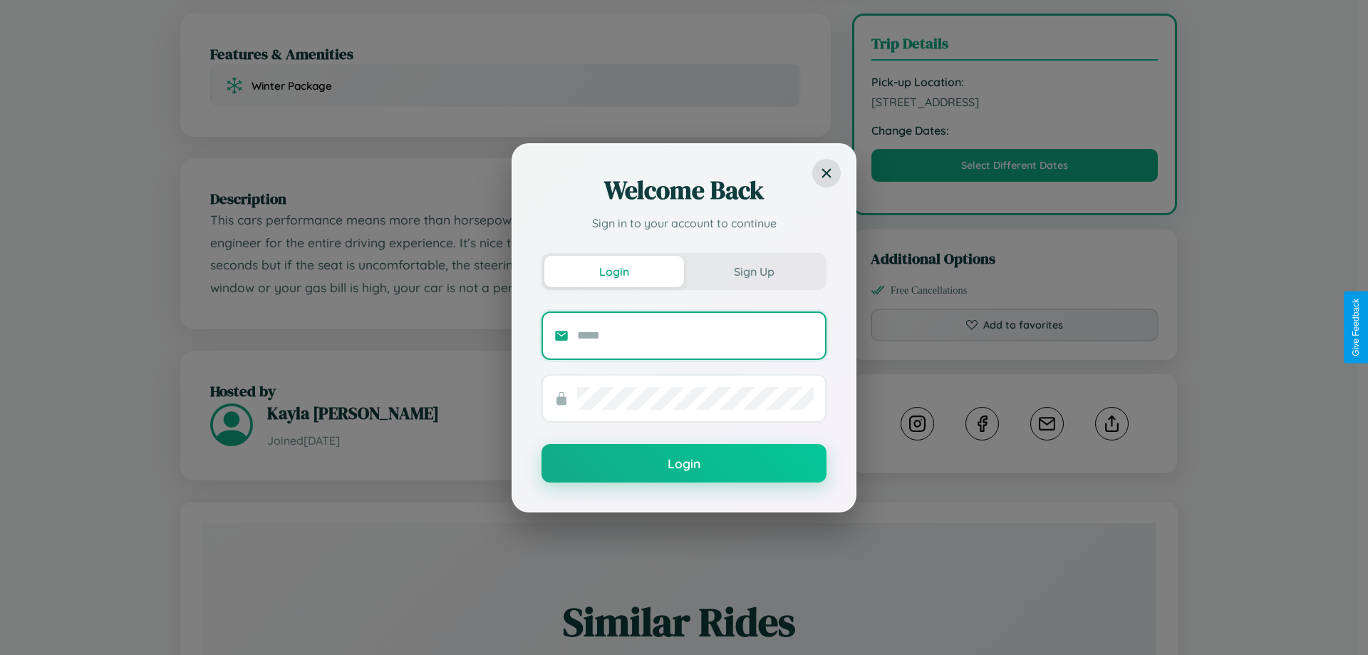
click at [696, 335] on input "text" at bounding box center [695, 335] width 237 height 23
type input "**********"
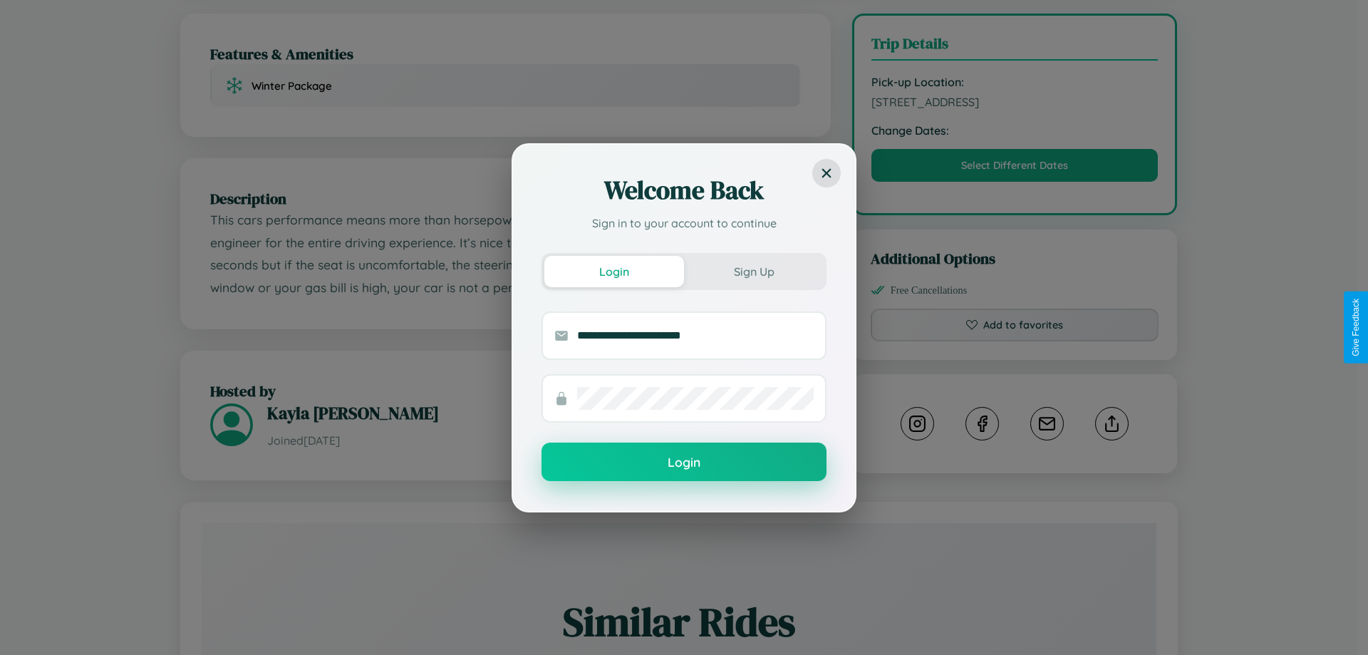
click at [684, 462] on button "Login" at bounding box center [684, 462] width 285 height 38
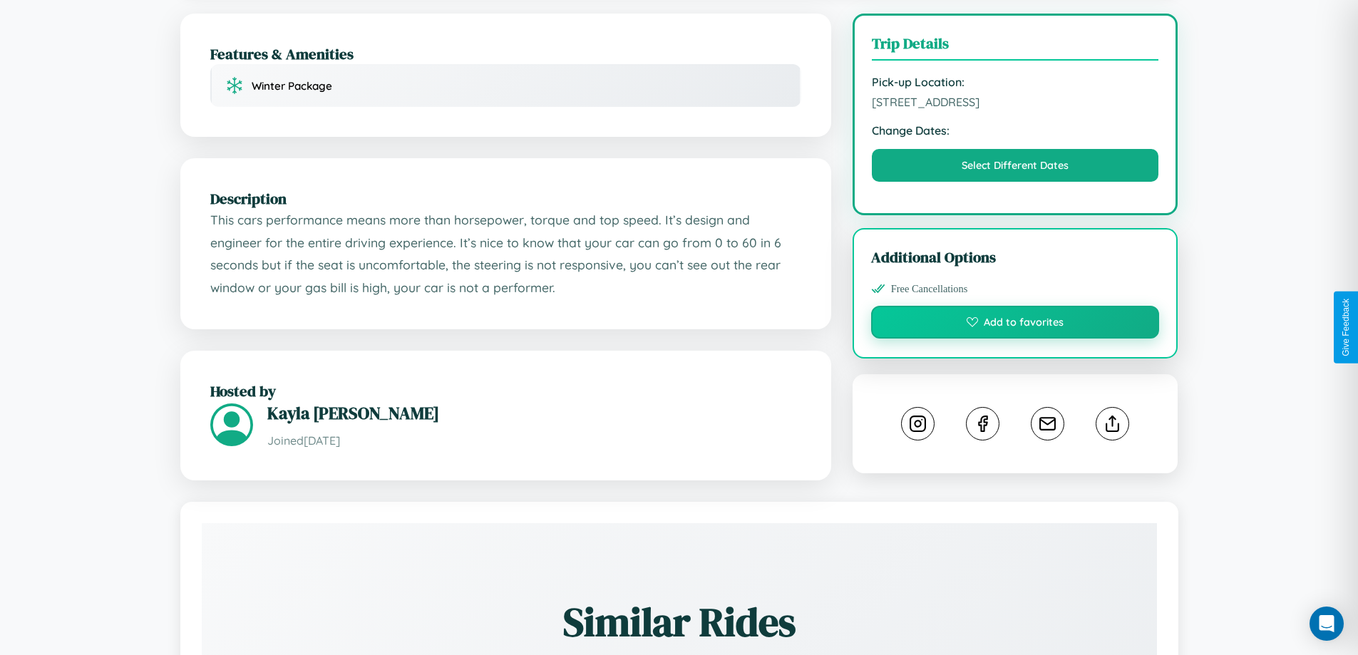
click at [1015, 326] on button "Add to favorites" at bounding box center [1015, 322] width 289 height 33
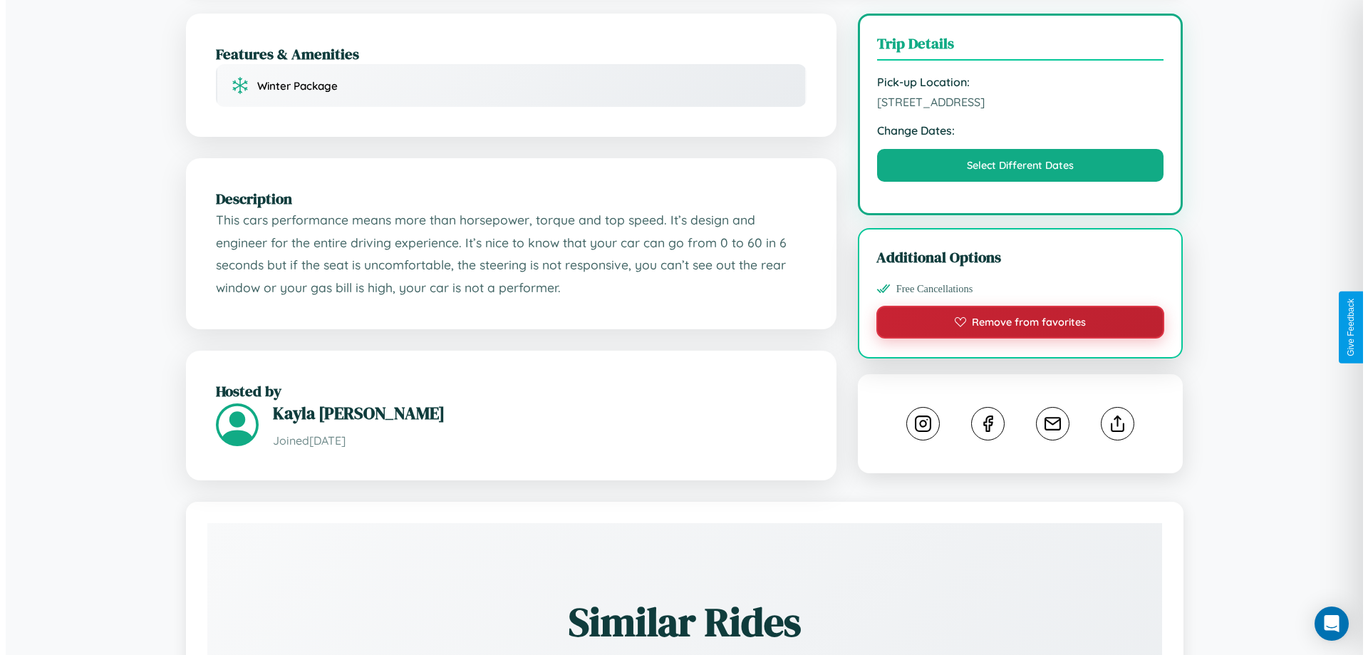
scroll to position [0, 0]
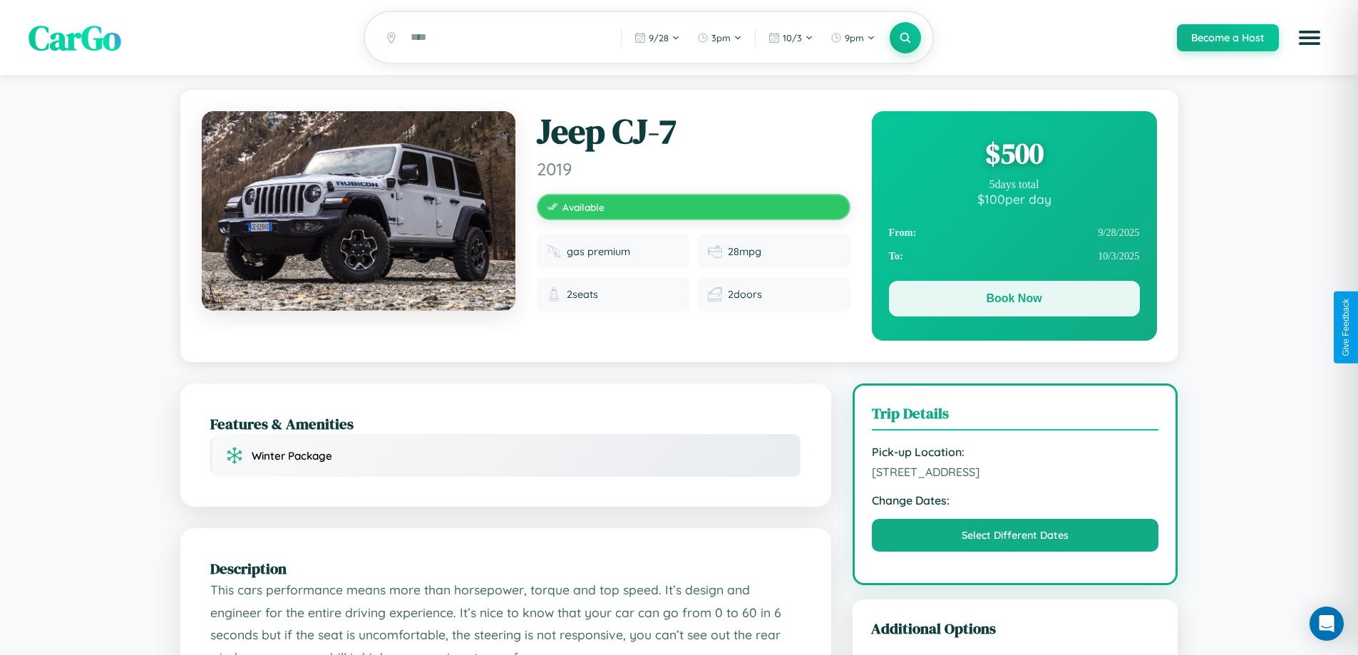
click at [1013, 301] on button "Book Now" at bounding box center [1014, 299] width 251 height 36
